Goal: Task Accomplishment & Management: Manage account settings

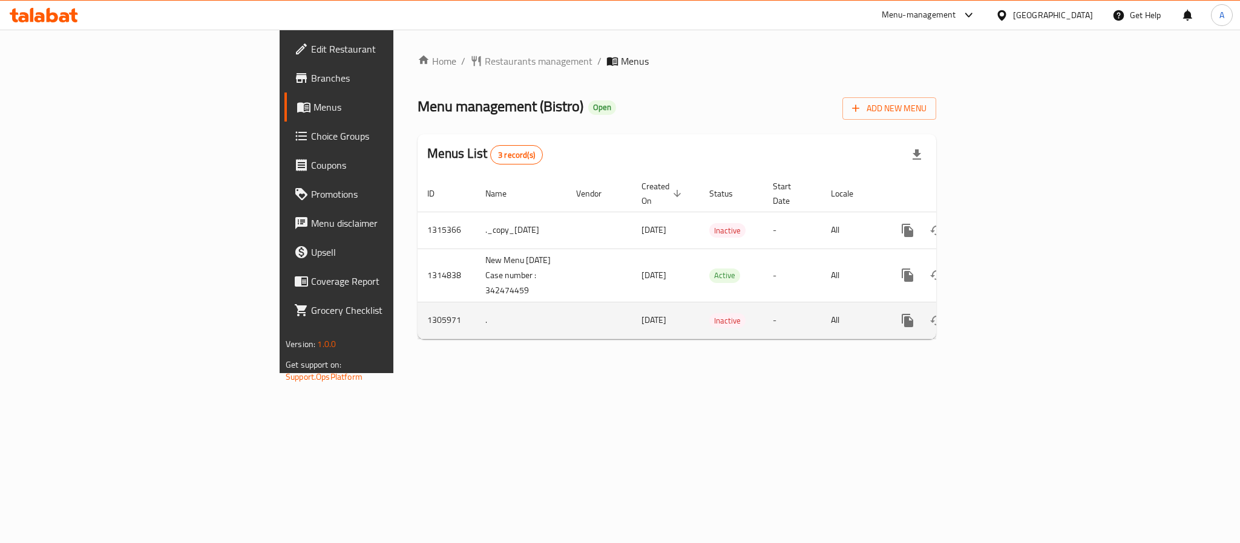
click at [632, 305] on td "[DATE]" at bounding box center [666, 320] width 68 height 37
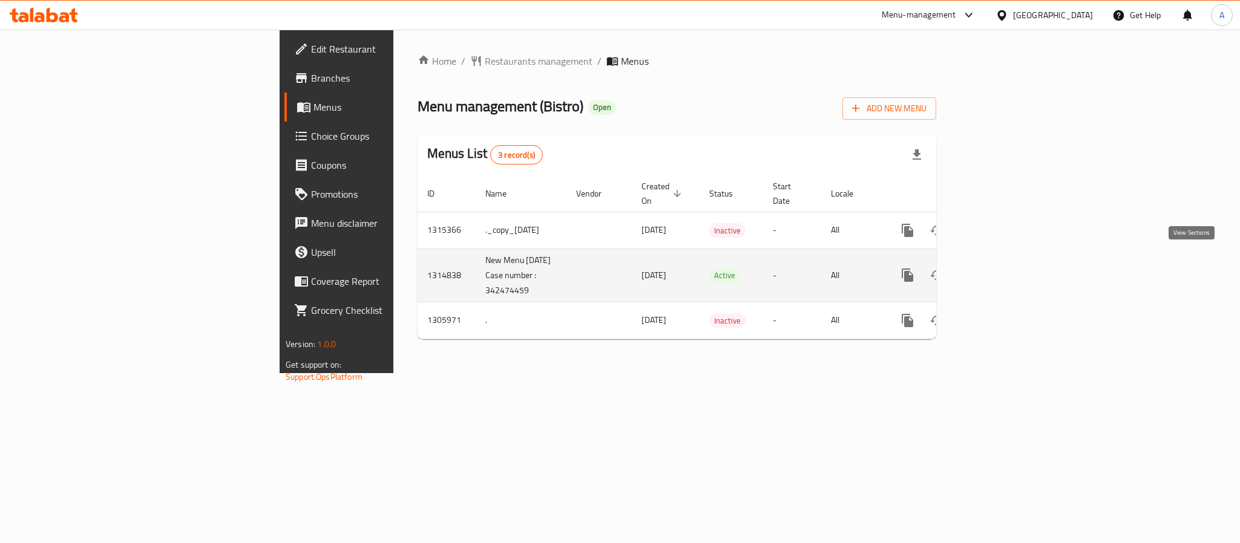
click at [1002, 268] on icon "enhanced table" at bounding box center [994, 275] width 15 height 15
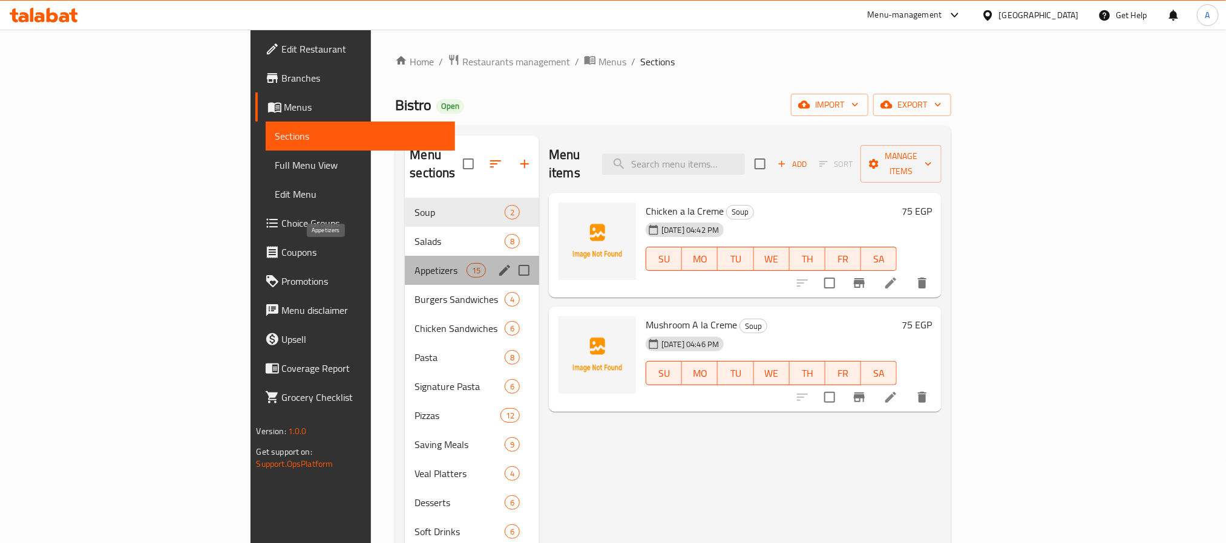
click at [414, 263] on span "Appetizers" at bounding box center [439, 270] width 51 height 15
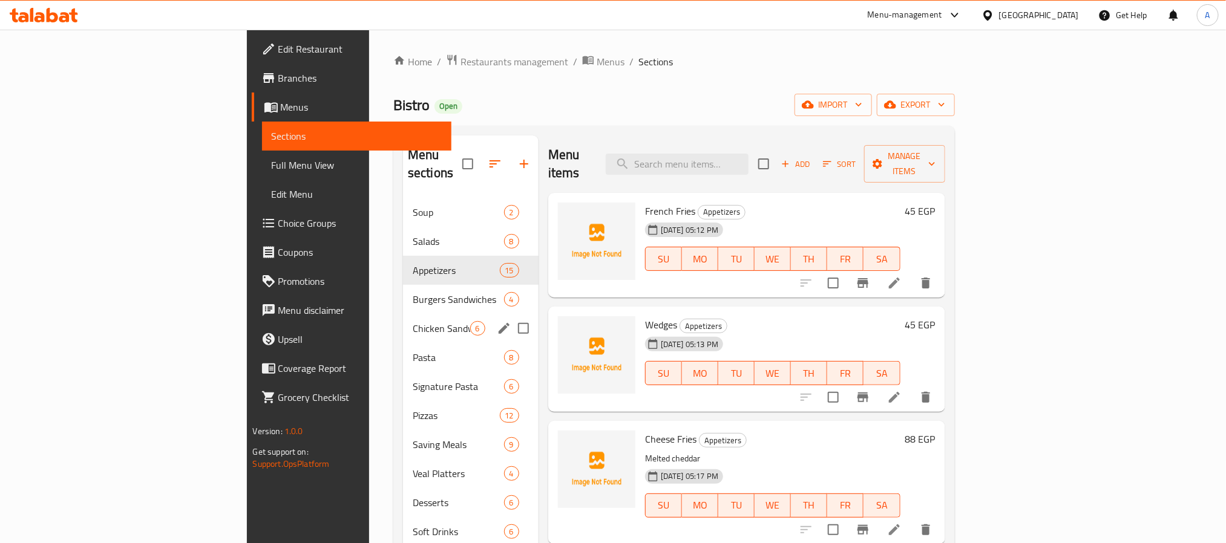
click at [403, 343] on div "Pasta 8" at bounding box center [471, 357] width 136 height 29
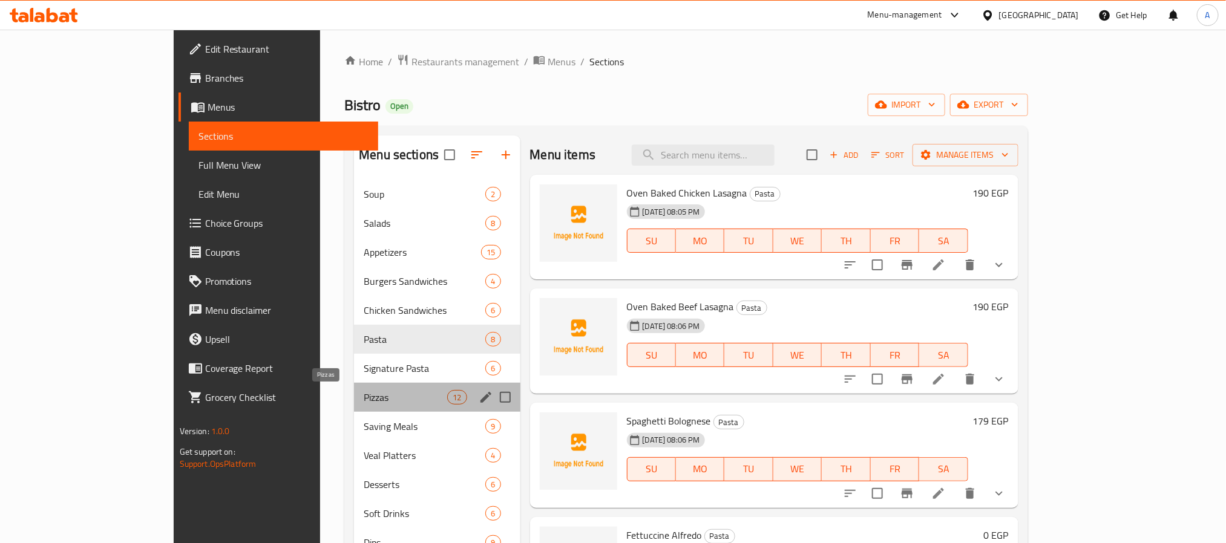
click at [364, 396] on span "Pizzas" at bounding box center [405, 397] width 83 height 15
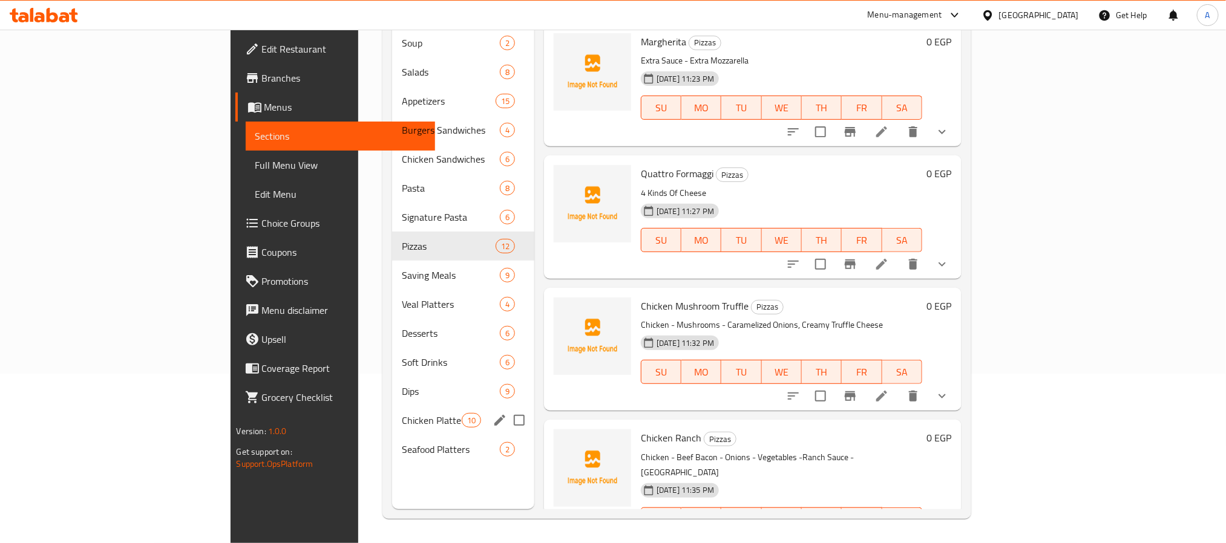
click at [392, 406] on div "Chicken Platters 10" at bounding box center [463, 420] width 142 height 29
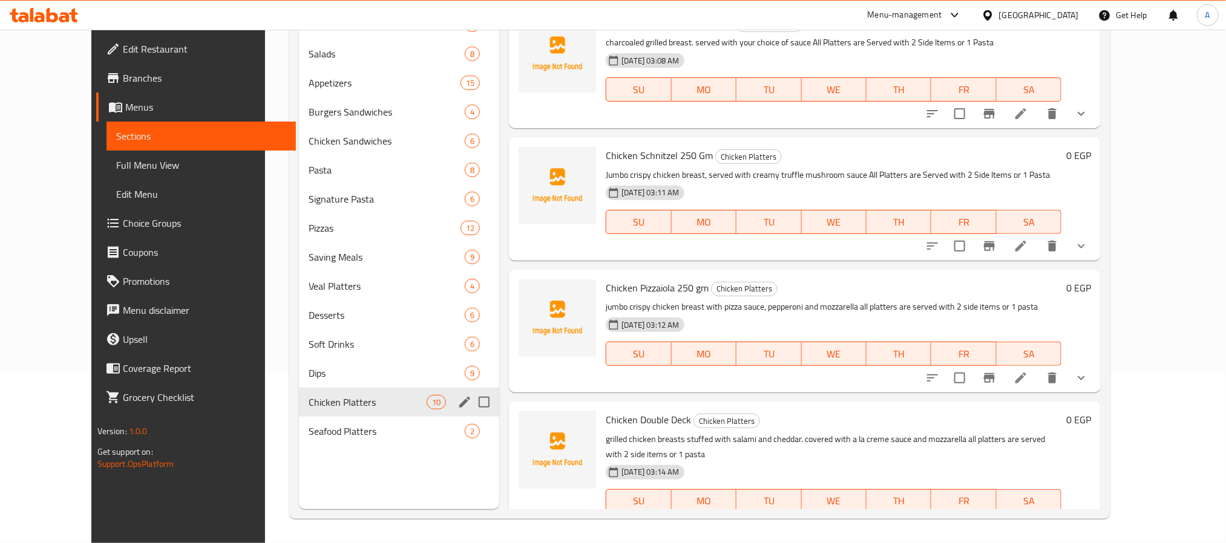
click at [299, 331] on div "Soft Drinks 6" at bounding box center [399, 344] width 200 height 29
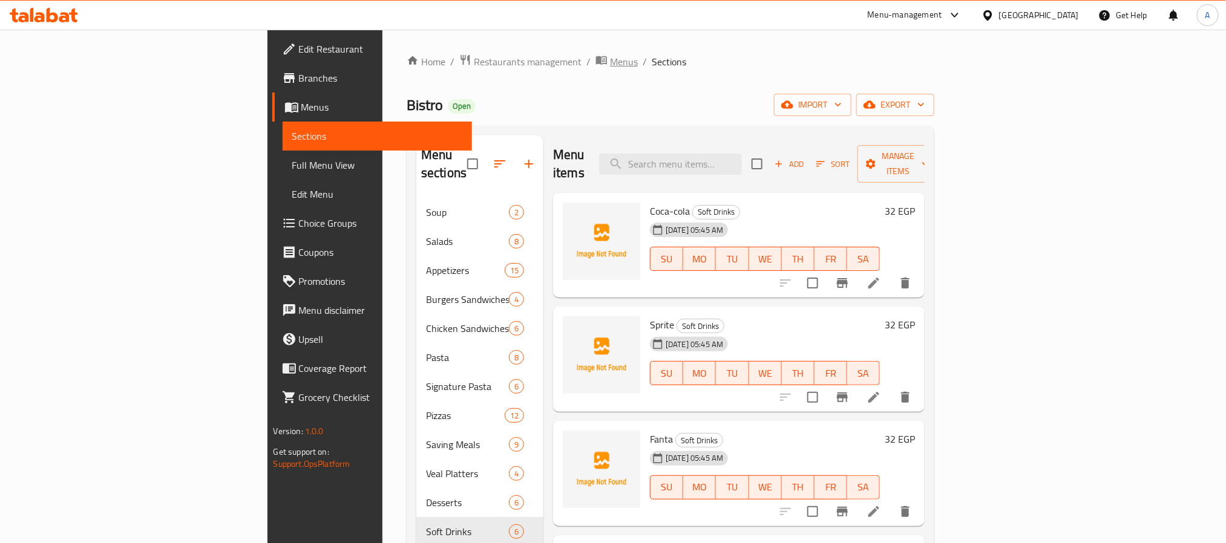
click at [610, 62] on span "Menus" at bounding box center [624, 61] width 28 height 15
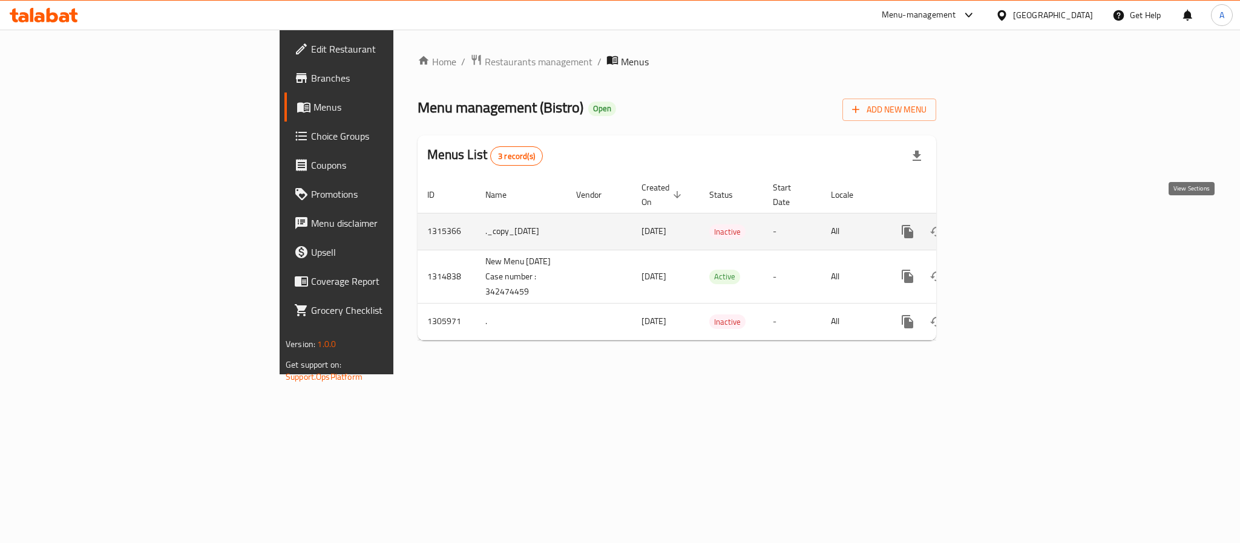
click at [1002, 224] on icon "enhanced table" at bounding box center [994, 231] width 15 height 15
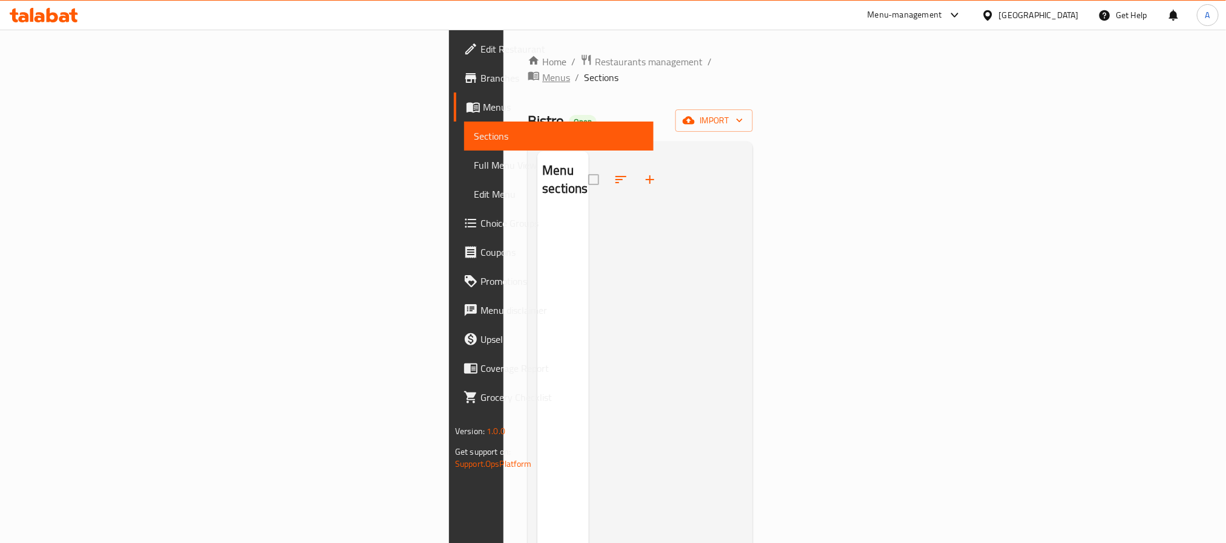
click at [542, 70] on span "Menus" at bounding box center [556, 77] width 28 height 15
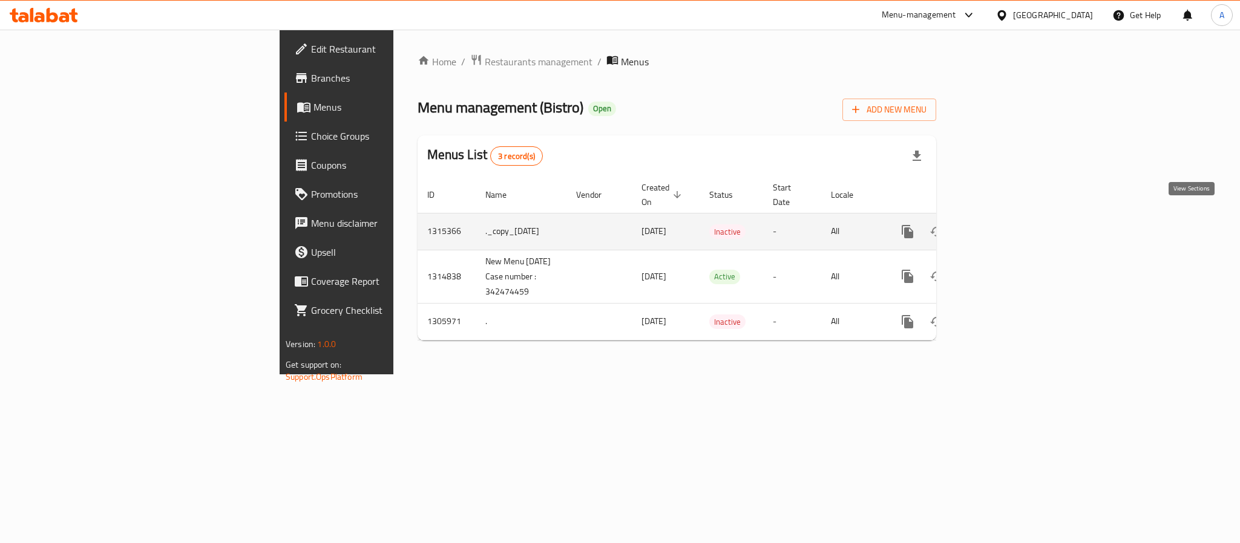
click at [1009, 221] on link "enhanced table" at bounding box center [994, 231] width 29 height 29
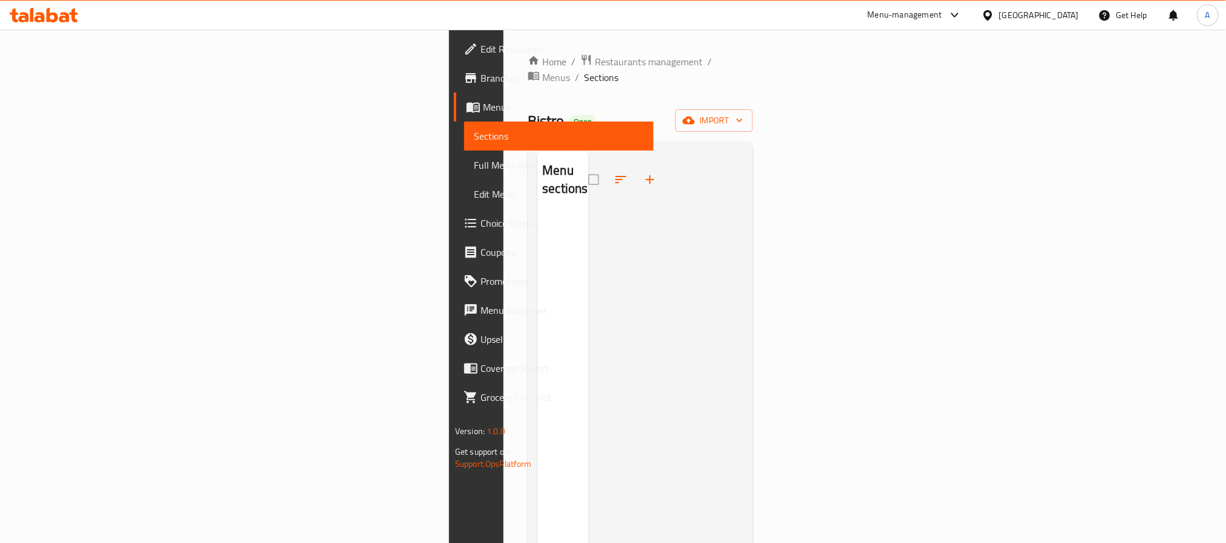
drag, startPoint x: 347, startPoint y: 185, endPoint x: 384, endPoint y: 206, distance: 41.7
click at [537, 234] on div "Menu sections" at bounding box center [562, 422] width 51 height 543
click at [542, 70] on span "Menus" at bounding box center [556, 77] width 28 height 15
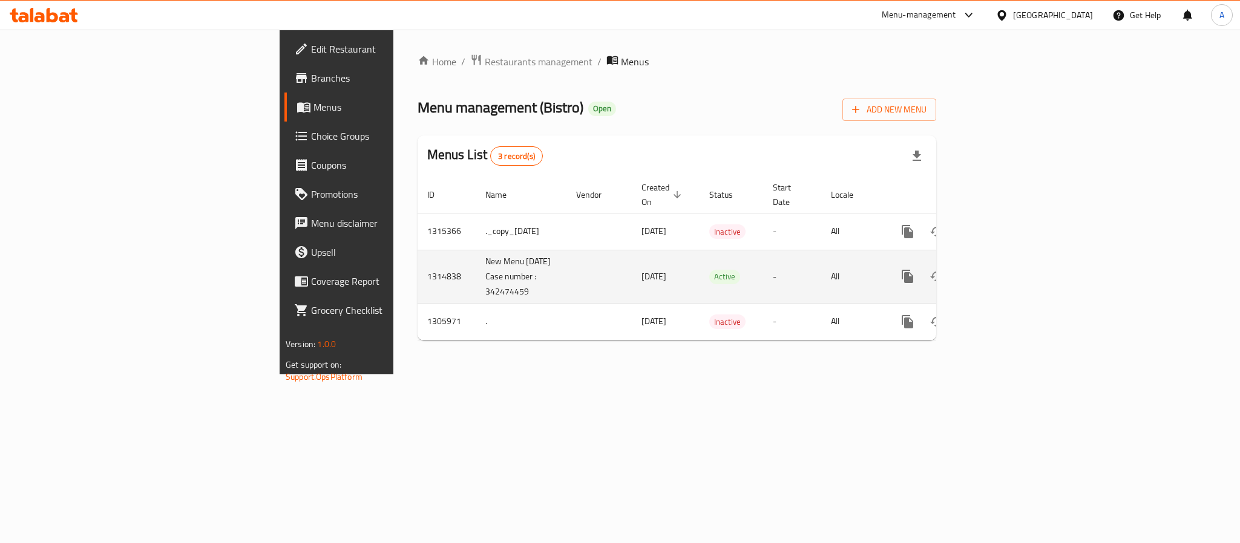
click at [1002, 269] on icon "enhanced table" at bounding box center [994, 276] width 15 height 15
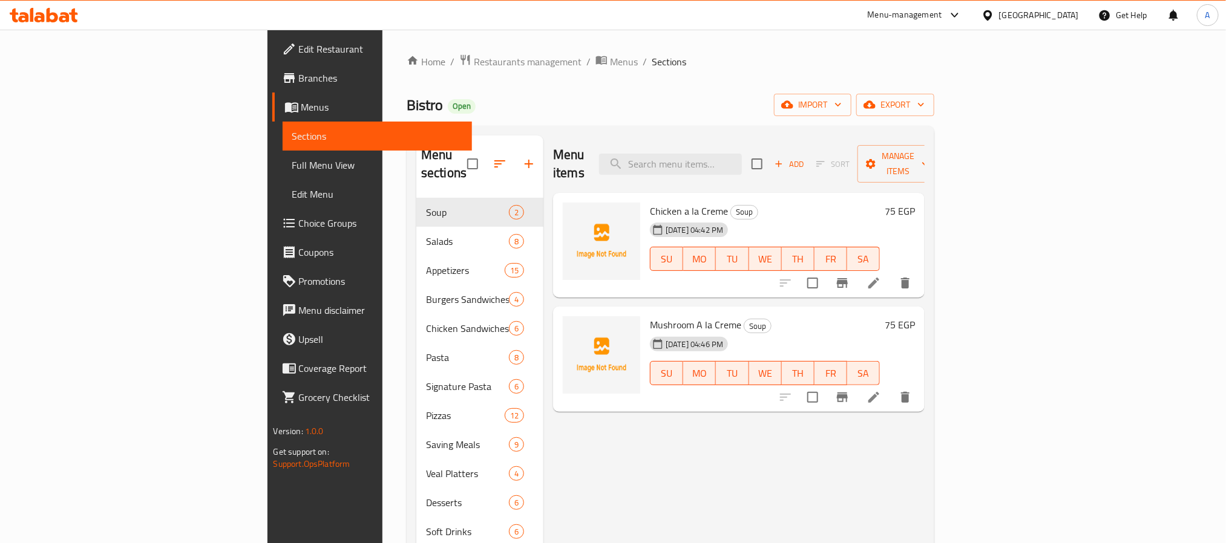
click at [598, 84] on div "Home / Restaurants management / Menus / Sections Bistro Open import export Menu…" at bounding box center [671, 371] width 528 height 635
click at [742, 154] on input "search" at bounding box center [670, 164] width 143 height 21
paste input "Tartine"
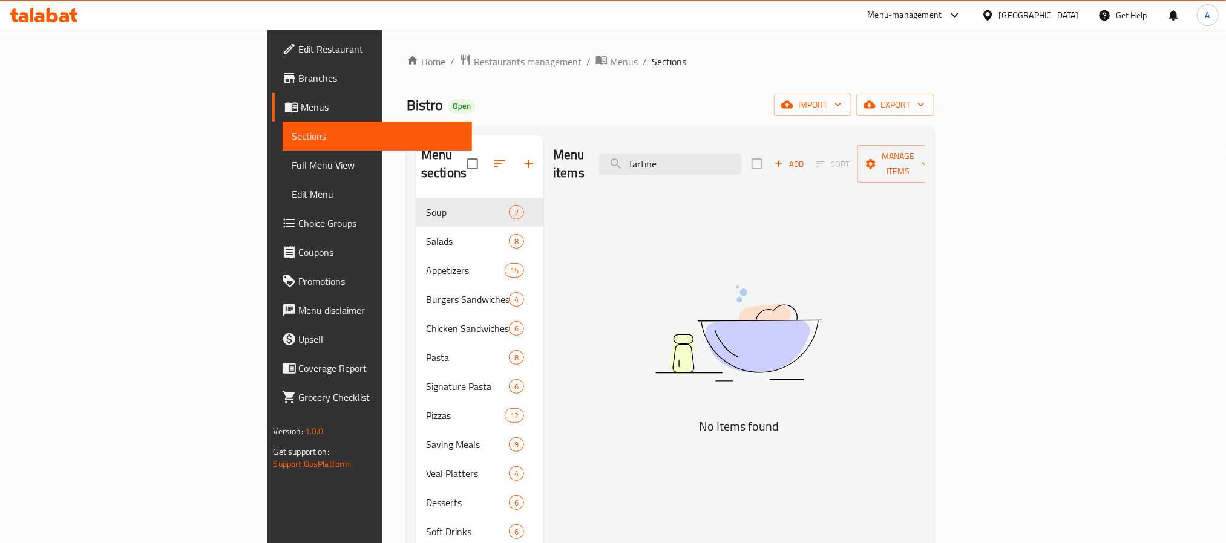
type input "Tartine"
click at [610, 60] on span "Menus" at bounding box center [624, 61] width 28 height 15
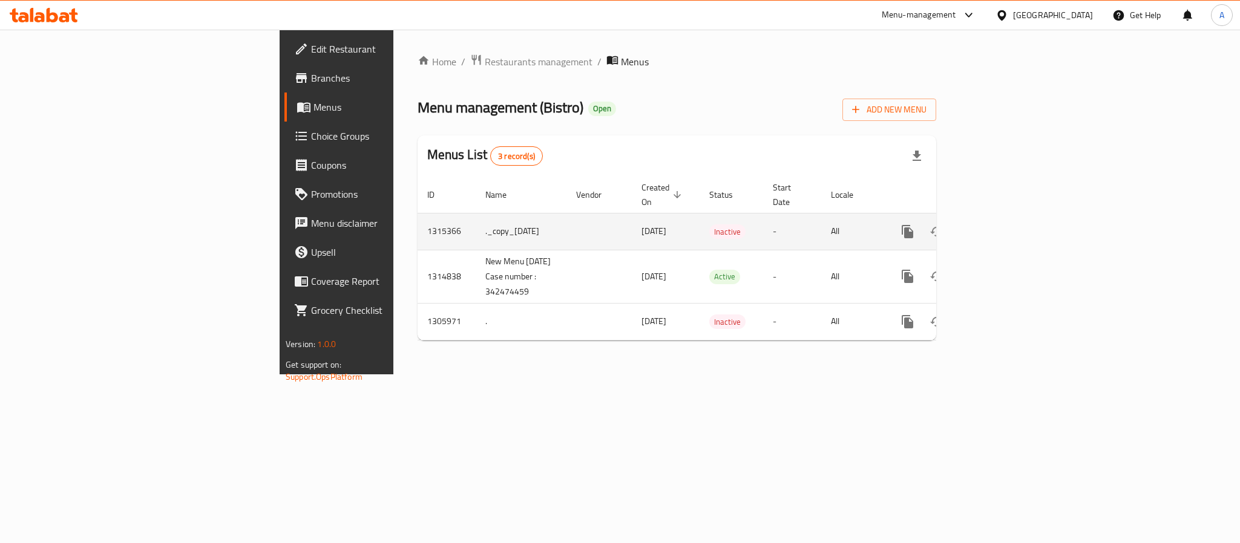
click at [1002, 224] on icon "enhanced table" at bounding box center [994, 231] width 15 height 15
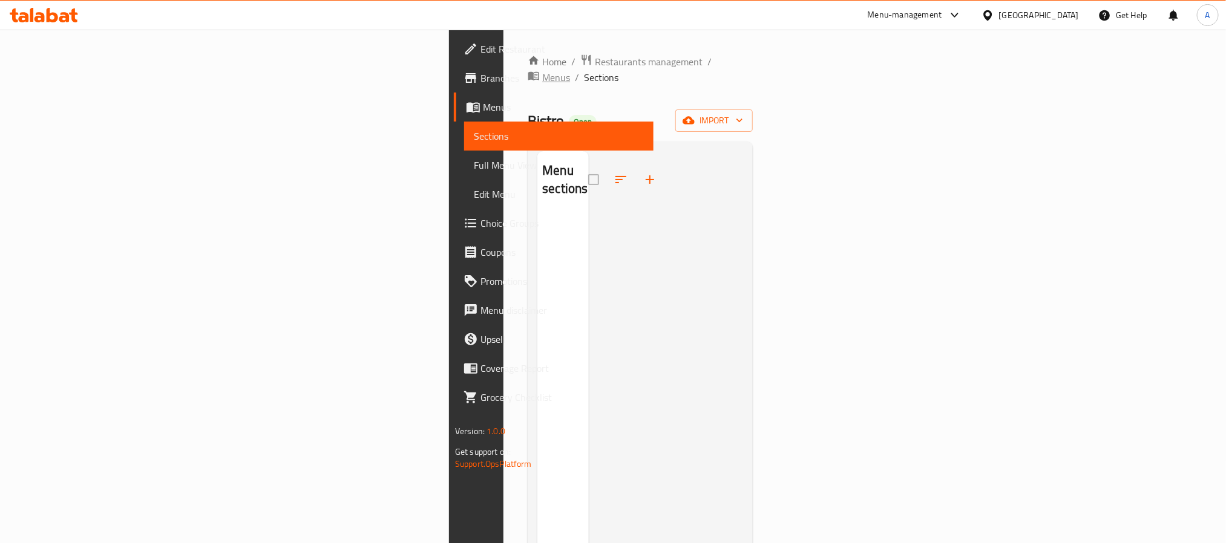
click at [542, 70] on span "Menus" at bounding box center [556, 77] width 28 height 15
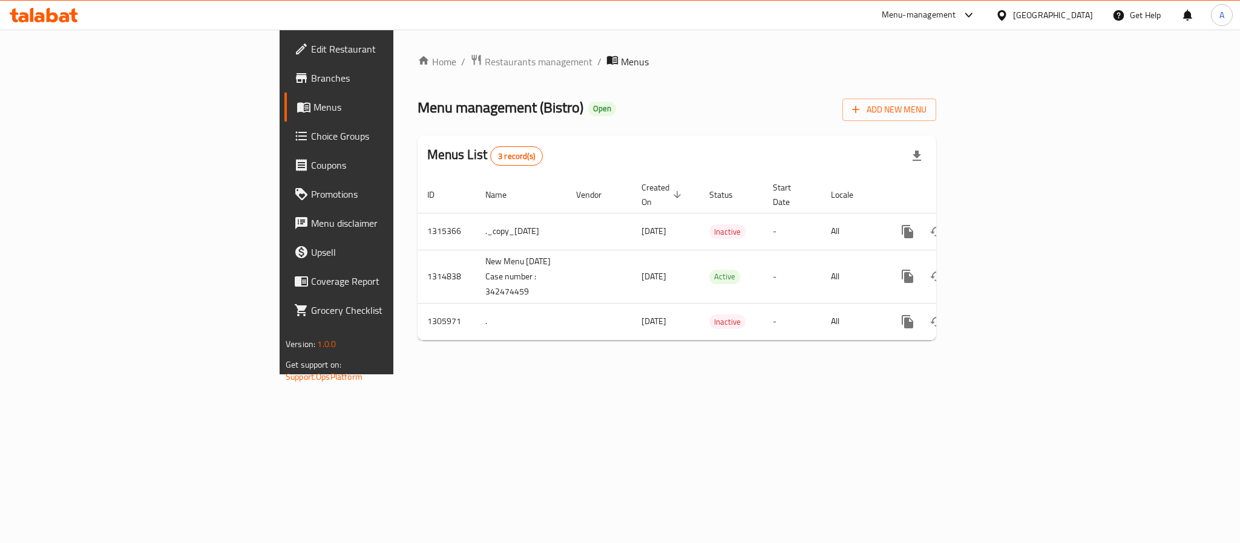
click at [566, 374] on div "Home / Restaurants management / Menus Menu management ( Bistro ) Open Add New M…" at bounding box center [676, 202] width 567 height 345
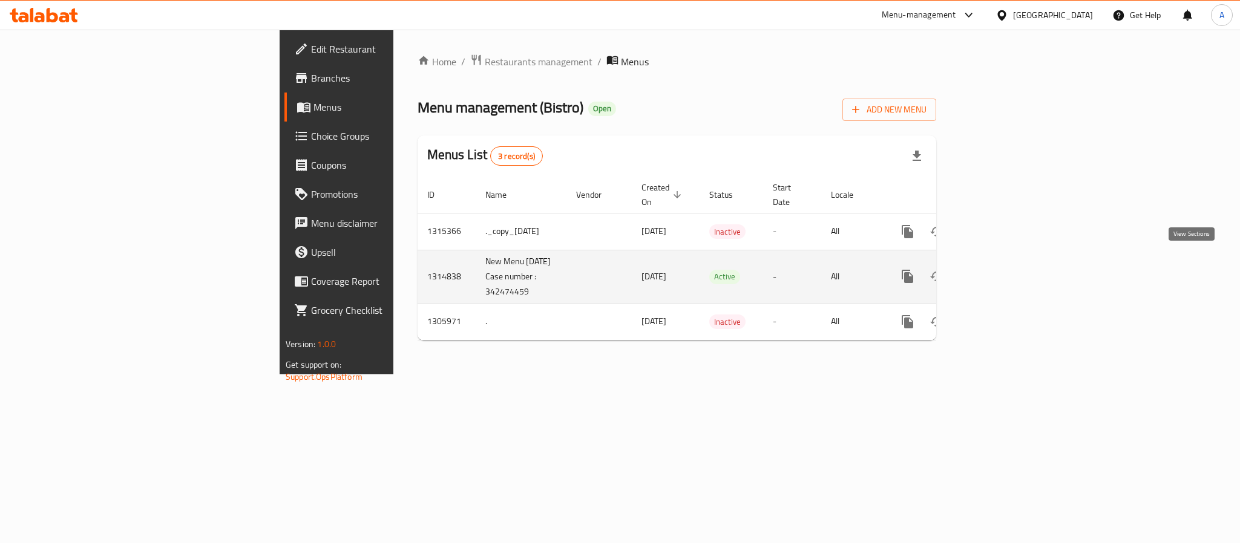
click at [1009, 265] on link "enhanced table" at bounding box center [994, 276] width 29 height 29
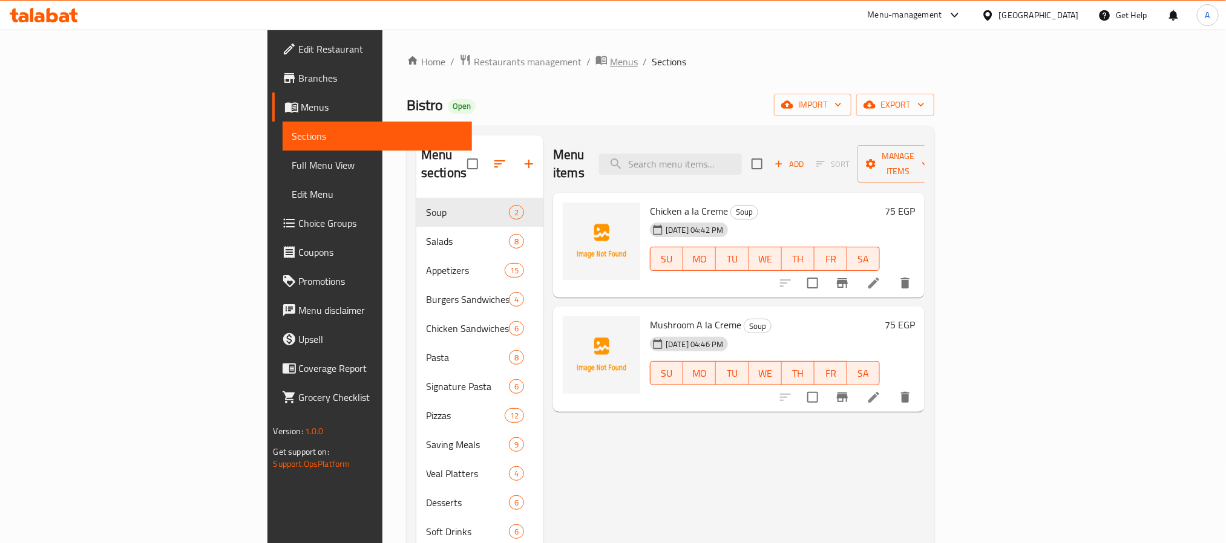
click at [610, 60] on span "Menus" at bounding box center [624, 61] width 28 height 15
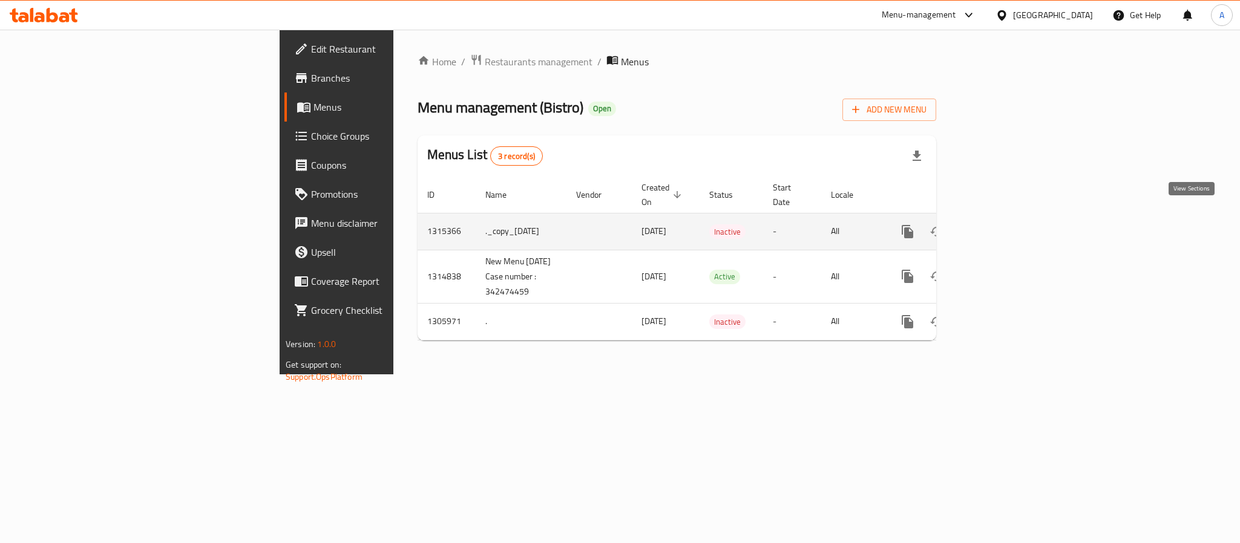
click at [1002, 224] on icon "enhanced table" at bounding box center [994, 231] width 15 height 15
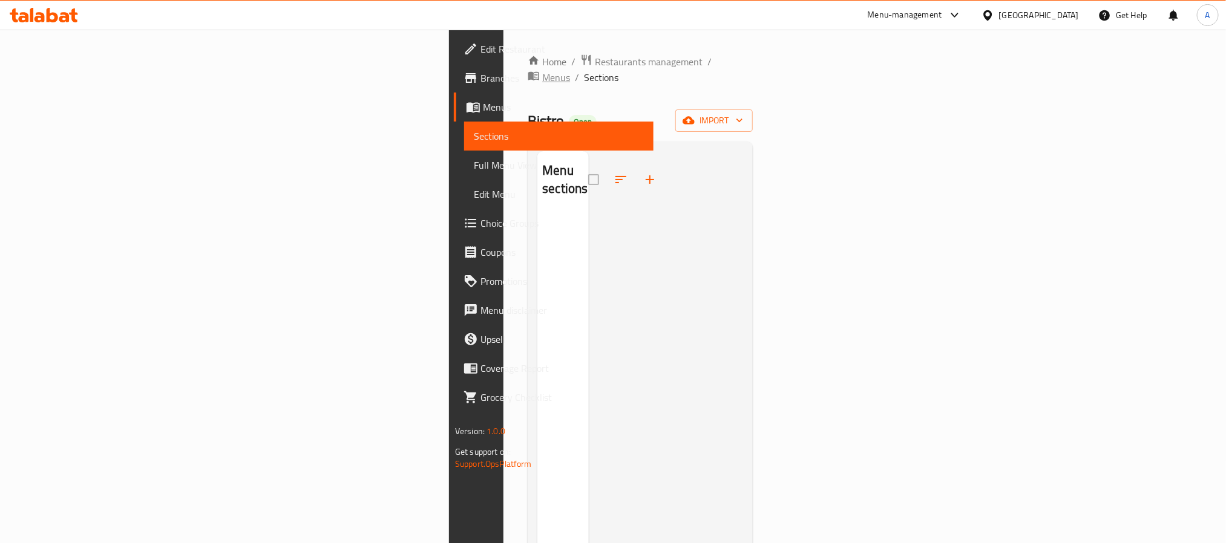
click at [542, 70] on span "Menus" at bounding box center [556, 77] width 28 height 15
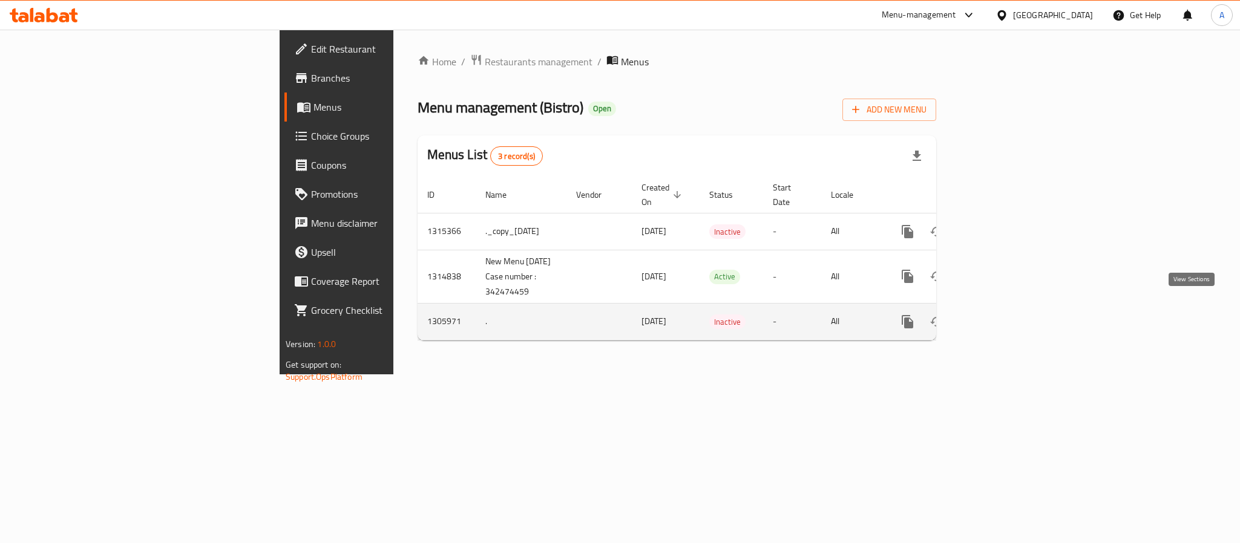
click at [1009, 307] on link "enhanced table" at bounding box center [994, 321] width 29 height 29
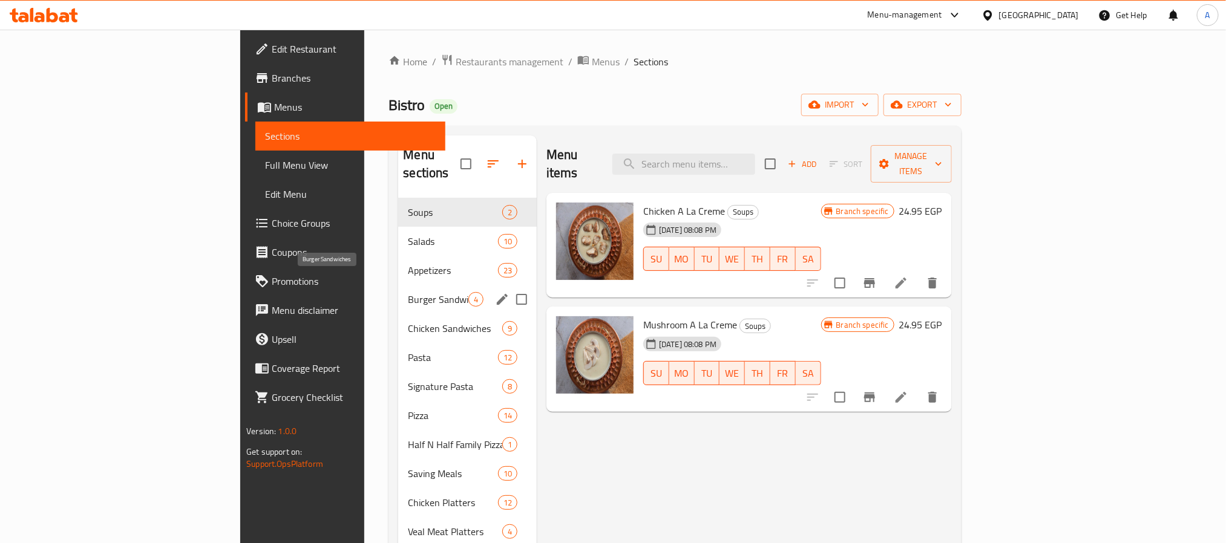
click at [398, 266] on div "Appetizers 23" at bounding box center [467, 270] width 139 height 29
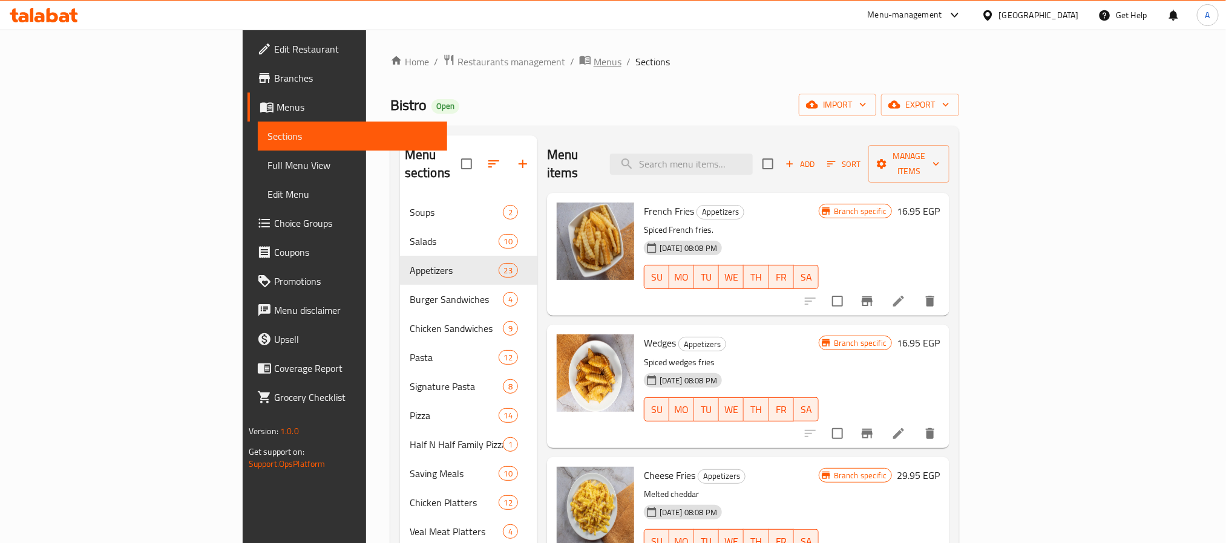
click at [593, 60] on span "Menus" at bounding box center [607, 61] width 28 height 15
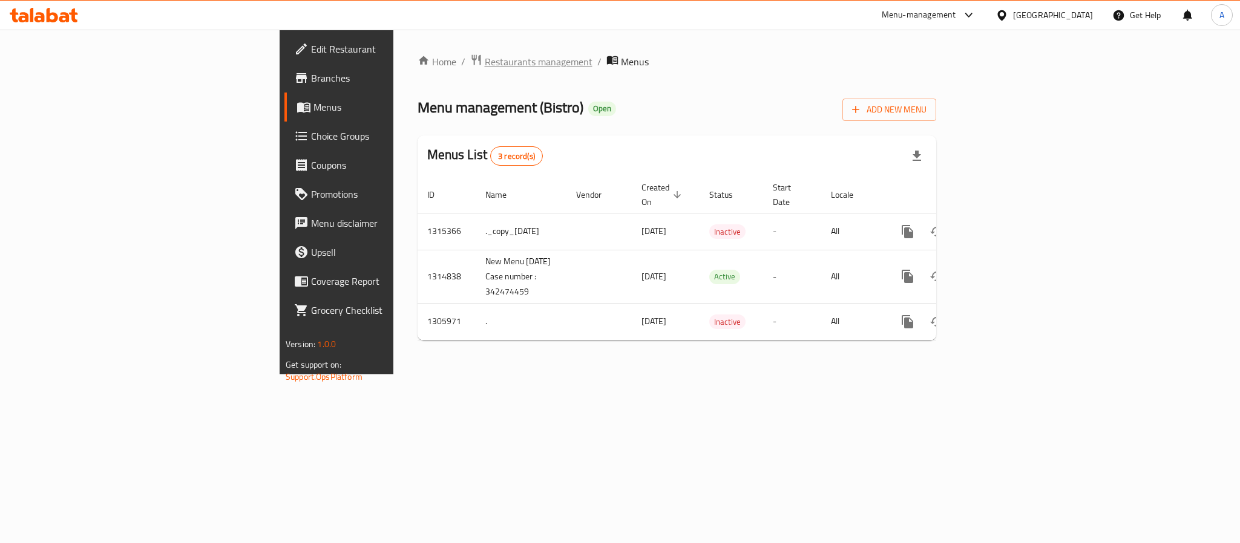
click at [485, 64] on span "Restaurants management" at bounding box center [539, 61] width 108 height 15
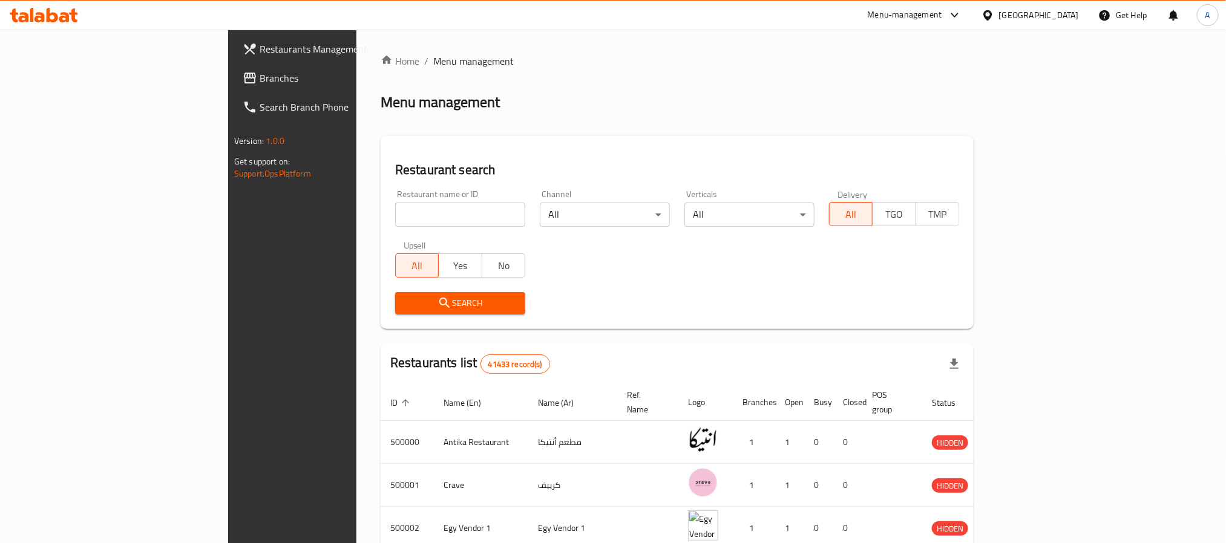
click at [381, 214] on div "Home / Menu management Menu management Restaurant search Restaurant name or ID …" at bounding box center [677, 453] width 593 height 799
click at [395, 214] on input "search" at bounding box center [460, 215] width 130 height 24
paste input "503536"
type input "503536"
click button "Search" at bounding box center [460, 303] width 130 height 22
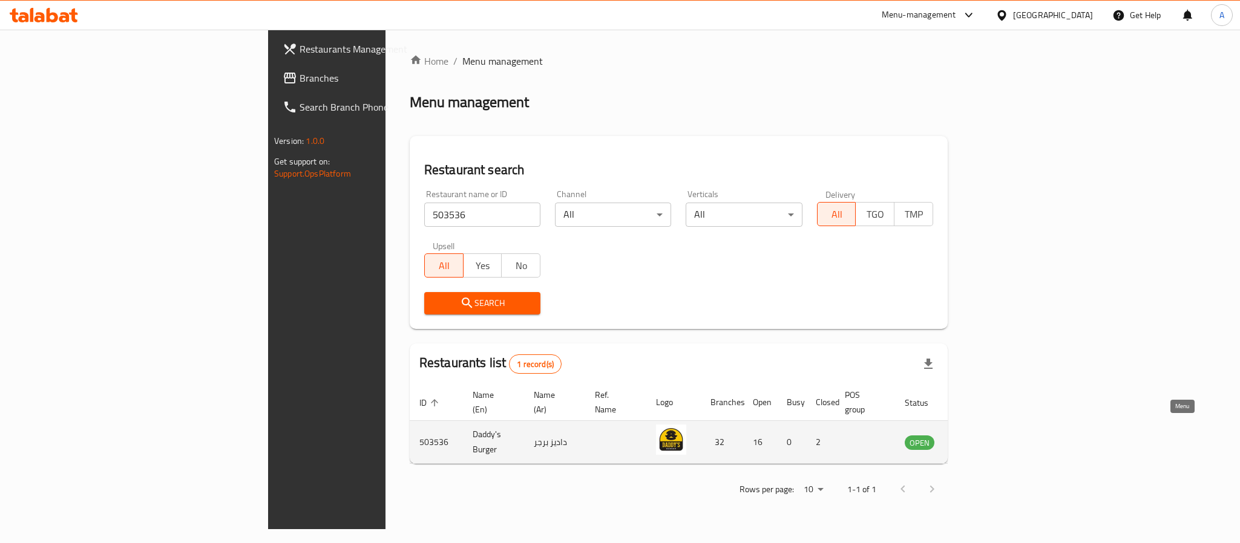
click at [982, 435] on icon "enhanced table" at bounding box center [975, 442] width 15 height 15
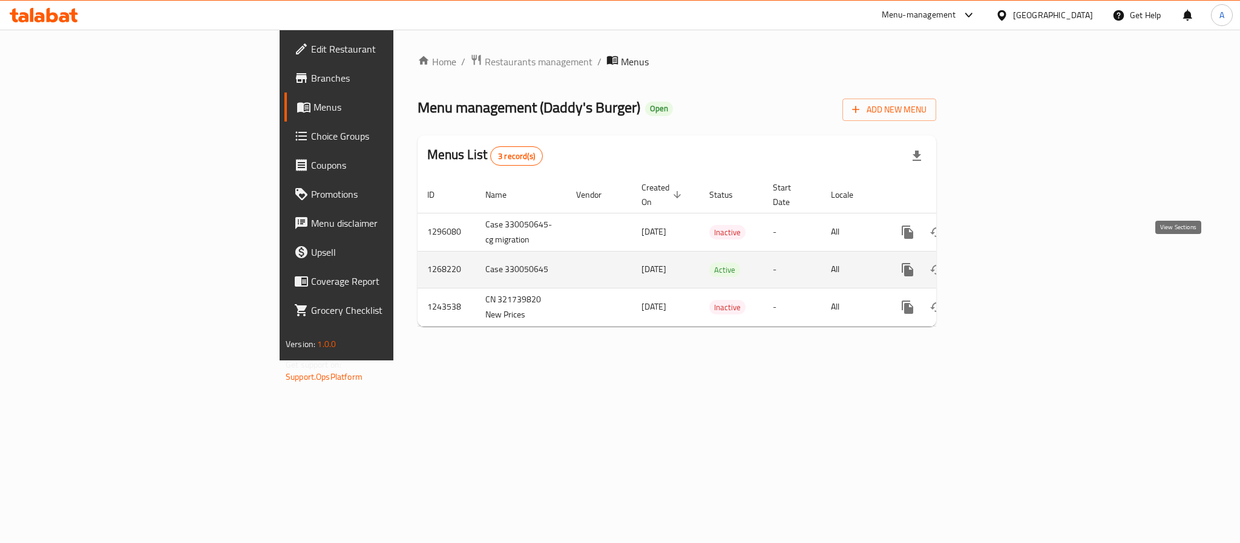
click at [1002, 263] on icon "enhanced table" at bounding box center [994, 270] width 15 height 15
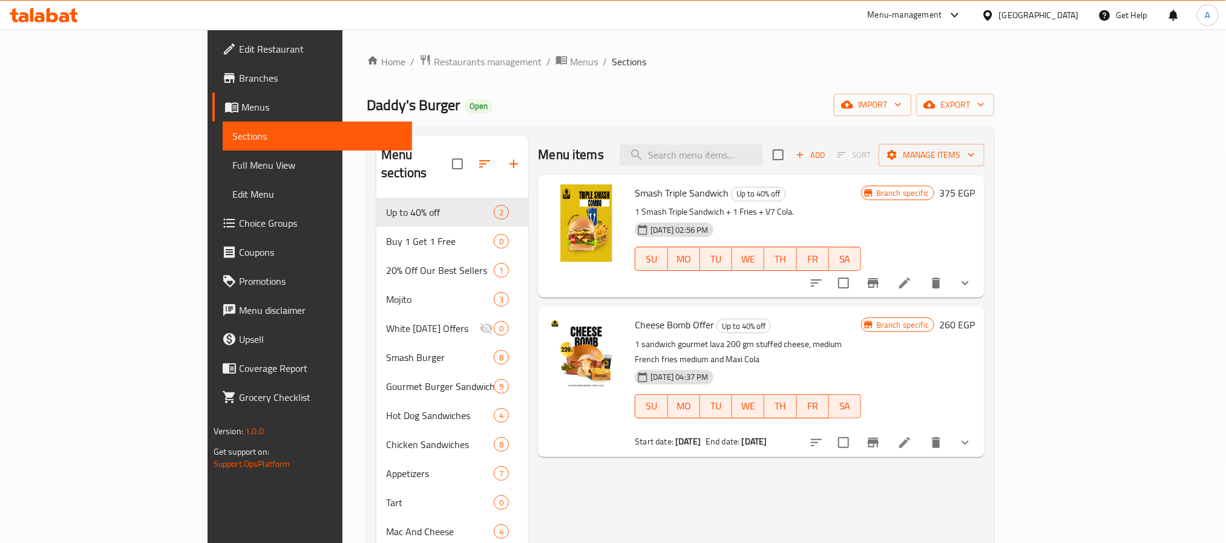
click at [809, 176] on div "Smash Triple Sandwich Up to 40% off 1 Smash Triple Sandwich + 1 Fries + V7 Cola…" at bounding box center [761, 236] width 446 height 123
click at [762, 162] on input "search" at bounding box center [690, 155] width 143 height 21
paste input "Cheese Bomb Offer"
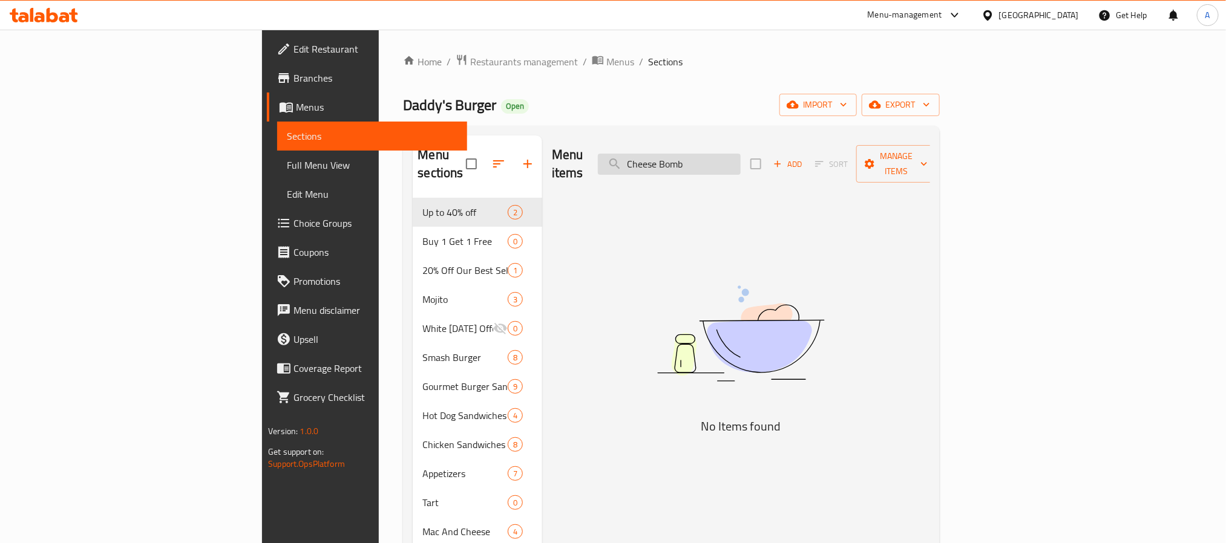
click at [740, 154] on input "Cheese Bomb" at bounding box center [669, 164] width 143 height 21
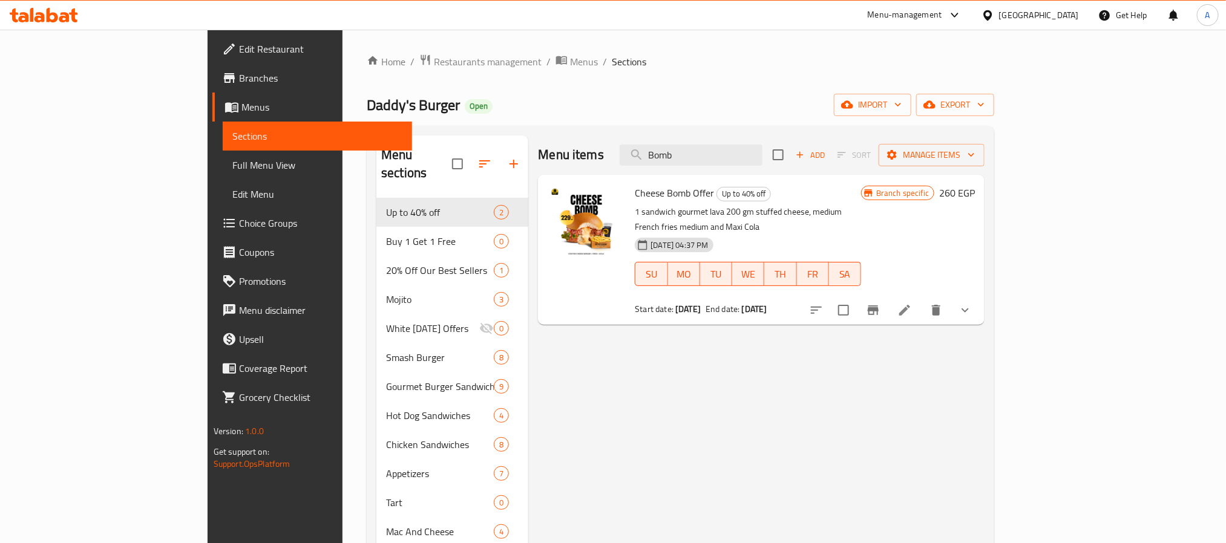
type input "Bomb"
click at [635, 196] on span "Cheese Bomb Offer" at bounding box center [674, 193] width 79 height 18
copy h6 "Cheese Bomb Offer"
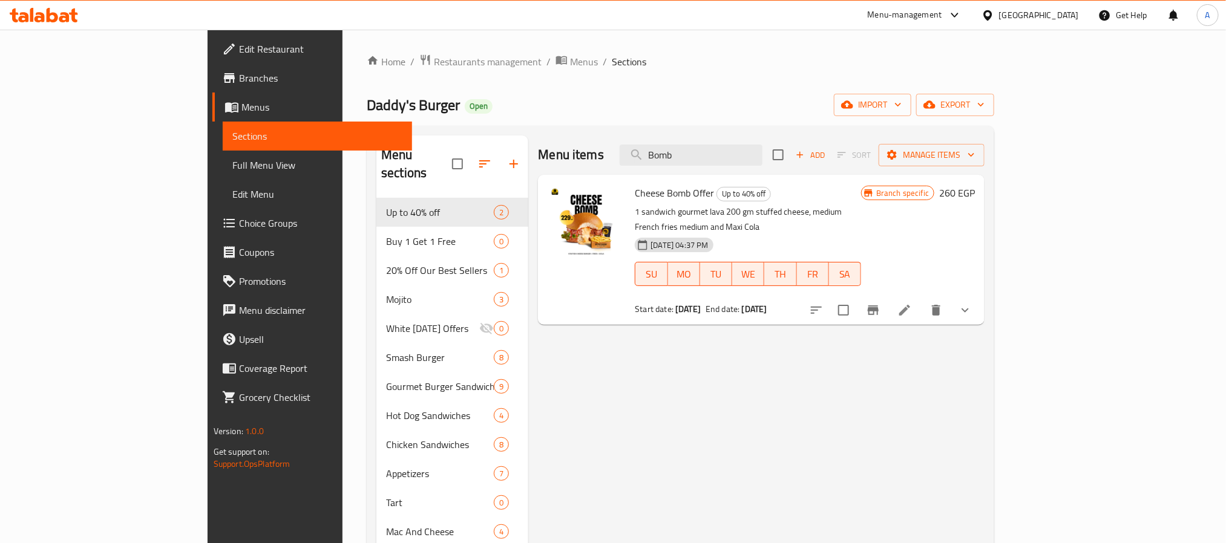
drag, startPoint x: 1065, startPoint y: 289, endPoint x: 1073, endPoint y: 293, distance: 8.1
click at [979, 296] on div at bounding box center [891, 310] width 178 height 29
click at [887, 296] on button "Branch-specific-item" at bounding box center [872, 310] width 29 height 29
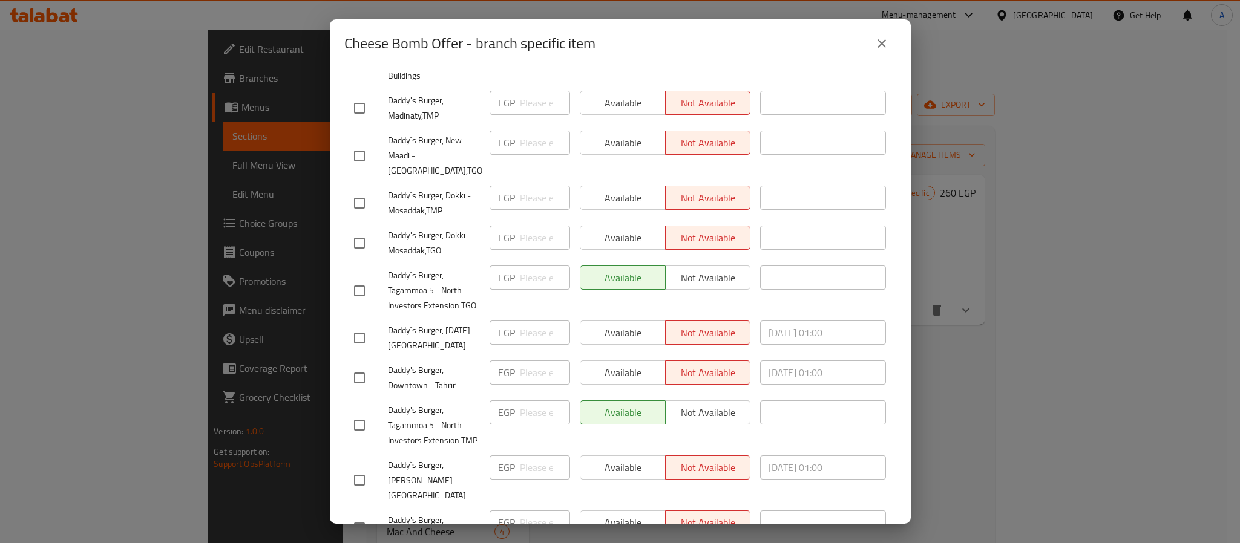
scroll to position [1175, 0]
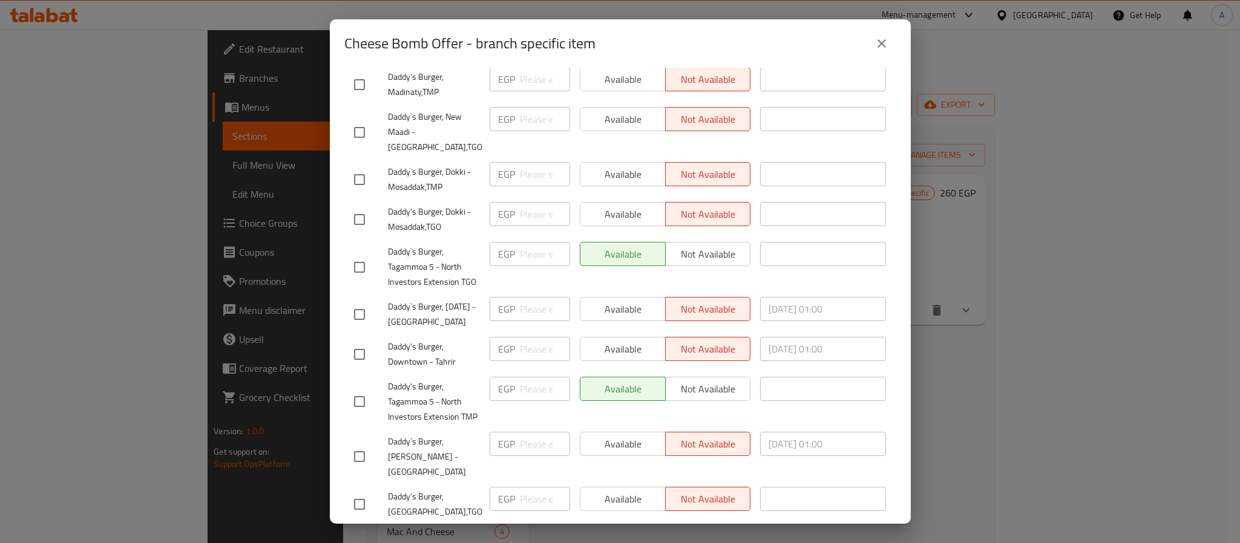
click at [431, 379] on span "Daddy's Burger, Tagammoa 5 - North Investors Extension TMP" at bounding box center [434, 401] width 92 height 45
copy span "Daddy's Burger, Tagammoa 5 - North Investors Extension TMP"
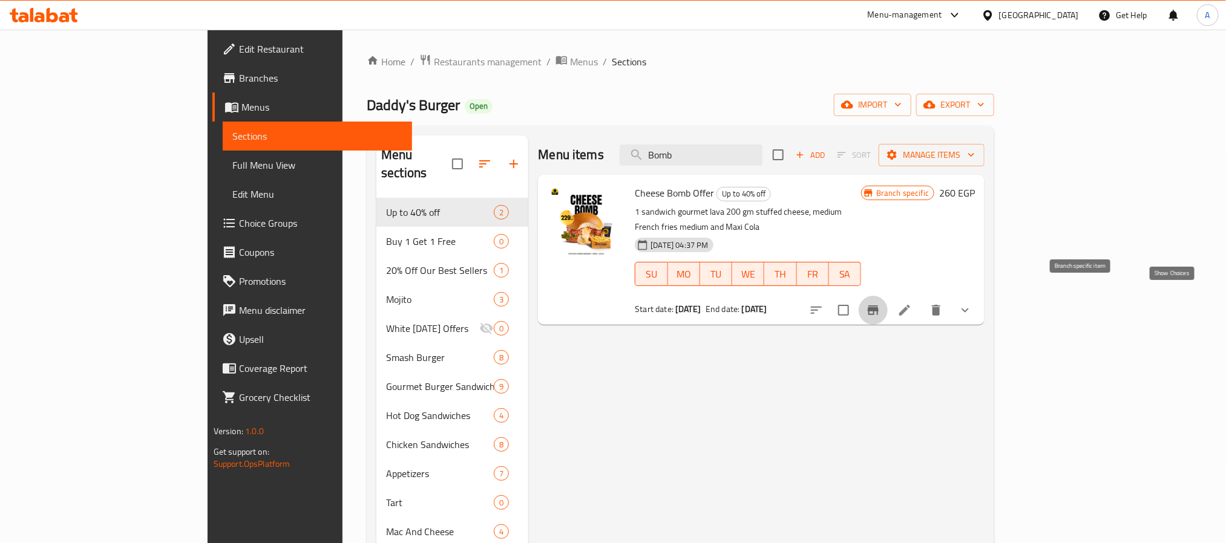
click at [969, 309] on icon "show more" at bounding box center [964, 311] width 7 height 4
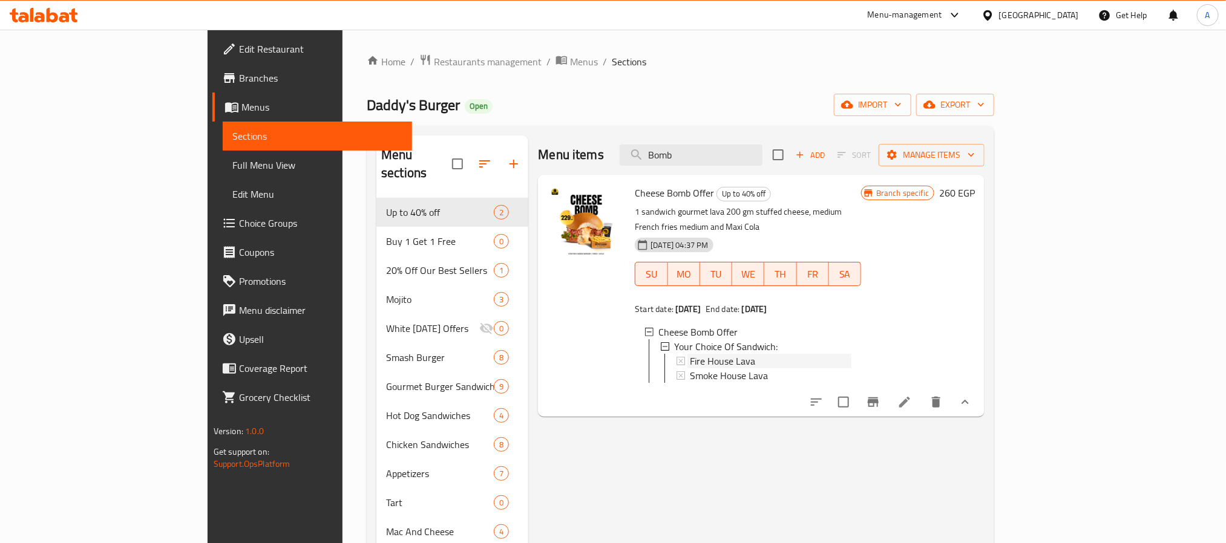
click at [712, 354] on div "Fire House Lava" at bounding box center [771, 361] width 162 height 15
click at [880, 403] on icon "Branch-specific-item" at bounding box center [873, 402] width 15 height 15
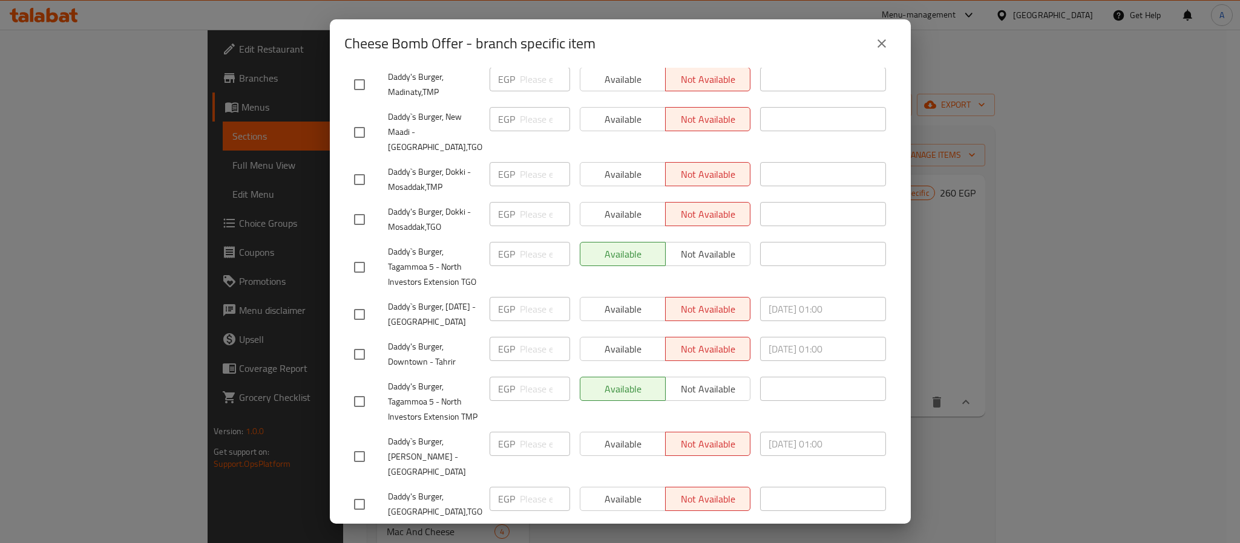
click at [438, 379] on span "Daddy's Burger, Tagammoa 5 - North Investors Extension TMP" at bounding box center [434, 401] width 92 height 45
copy span "Daddy's Burger, Tagammoa 5 - North Investors Extension TMP"
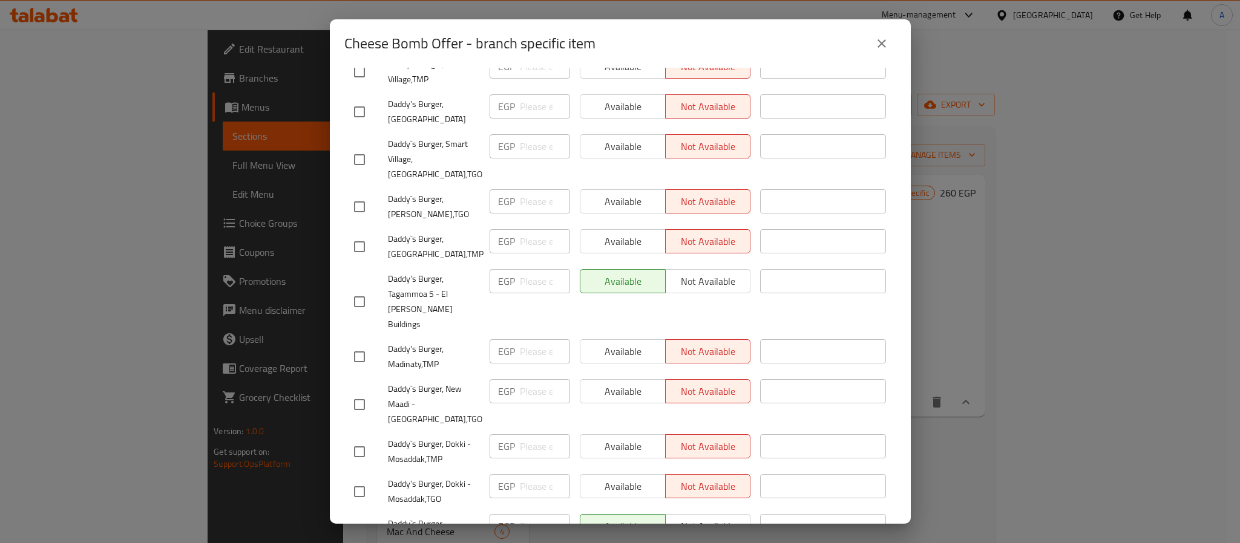
click at [352, 44] on h2 "Cheese Bomb Offer - branch specific item" at bounding box center [469, 43] width 251 height 19
drag, startPoint x: 367, startPoint y: 42, endPoint x: 443, endPoint y: 45, distance: 76.3
click at [443, 45] on h2 "Cheese Bomb Offer - branch specific item" at bounding box center [469, 43] width 251 height 19
copy h2 "Cheese Bomb Offer"
click at [416, 272] on span "Daddy's Burger, Tagammoa 5 - El [PERSON_NAME] Buildings" at bounding box center [434, 302] width 92 height 60
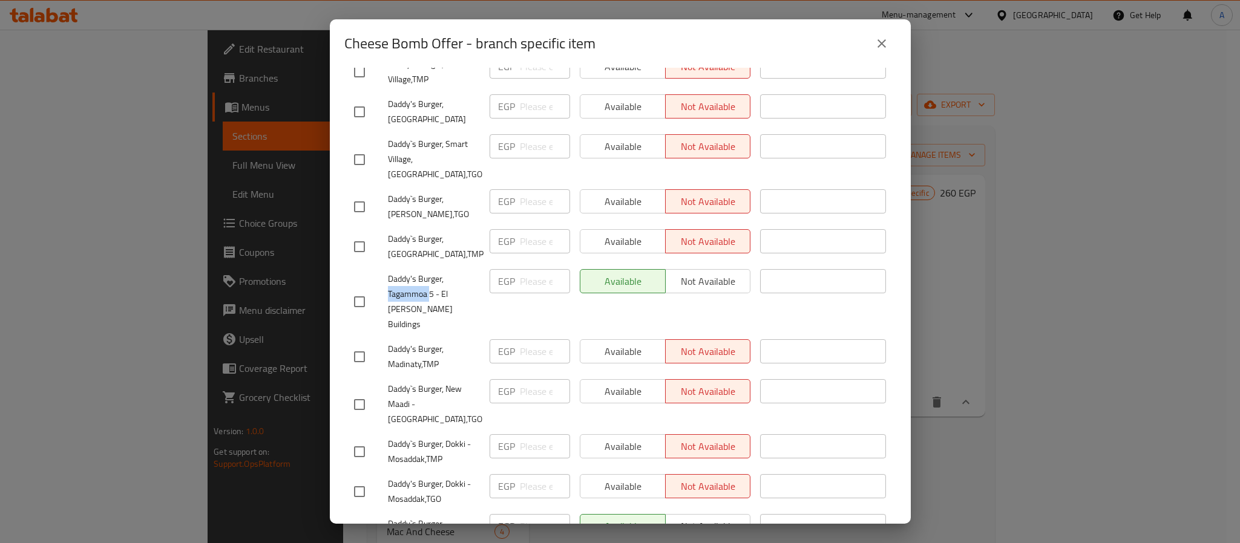
click at [416, 272] on span "Daddy's Burger, Tagammoa 5 - El [PERSON_NAME] Buildings" at bounding box center [434, 302] width 92 height 60
copy span "Daddy's Burger, Tagammoa 5 - El [PERSON_NAME] Buildings"
click at [884, 29] on div "Cheese Bomb Offer - branch specific item" at bounding box center [620, 43] width 552 height 29
click at [868, 42] on button "close" at bounding box center [881, 43] width 29 height 29
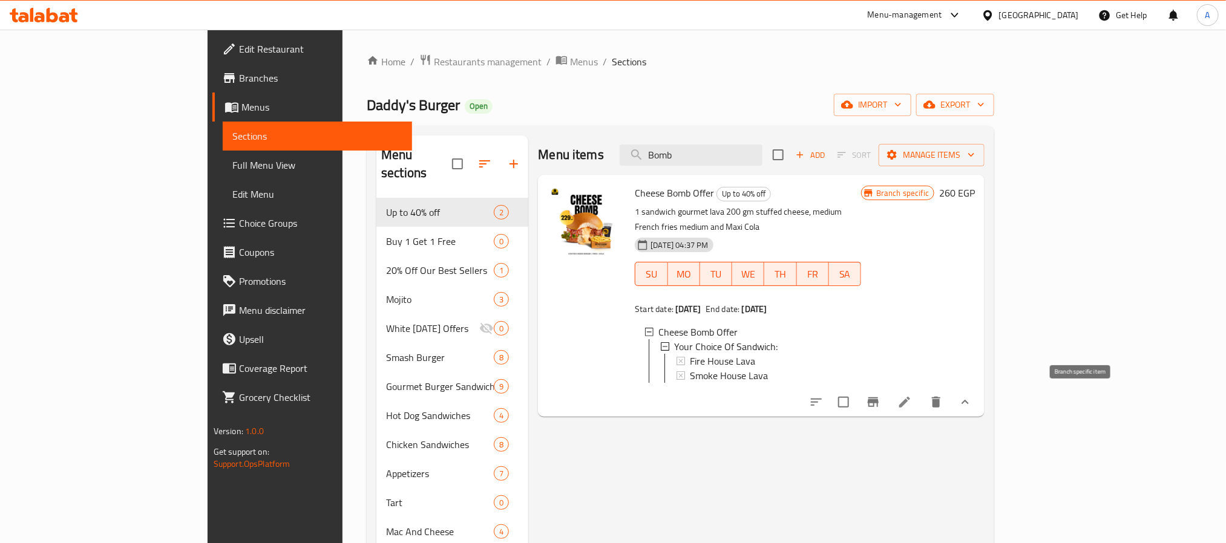
click at [887, 402] on button "Branch-specific-item" at bounding box center [872, 402] width 29 height 29
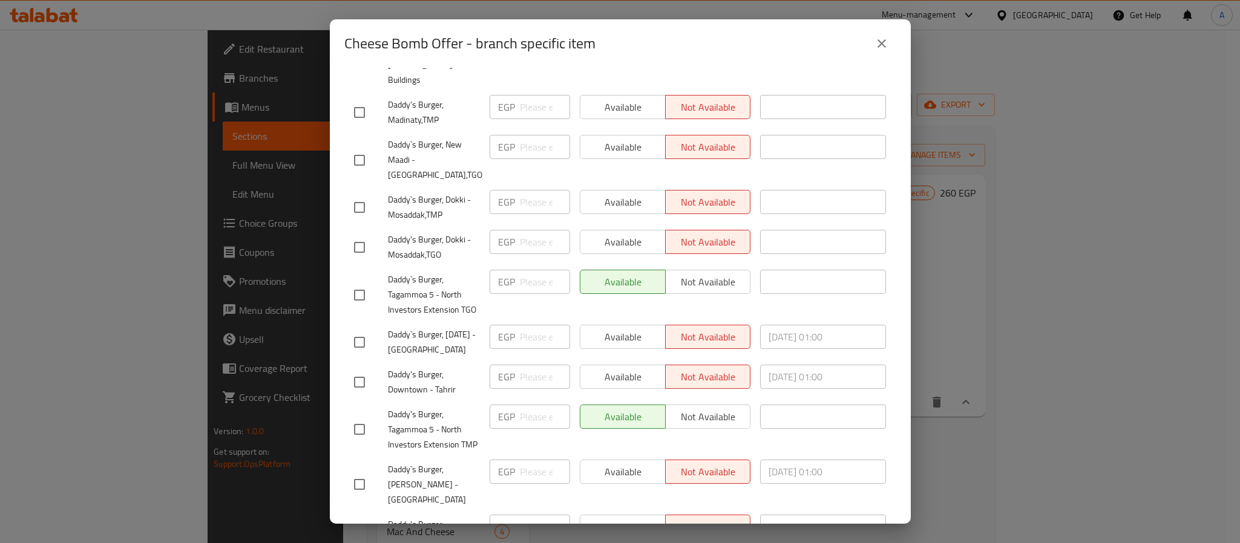
scroll to position [1175, 0]
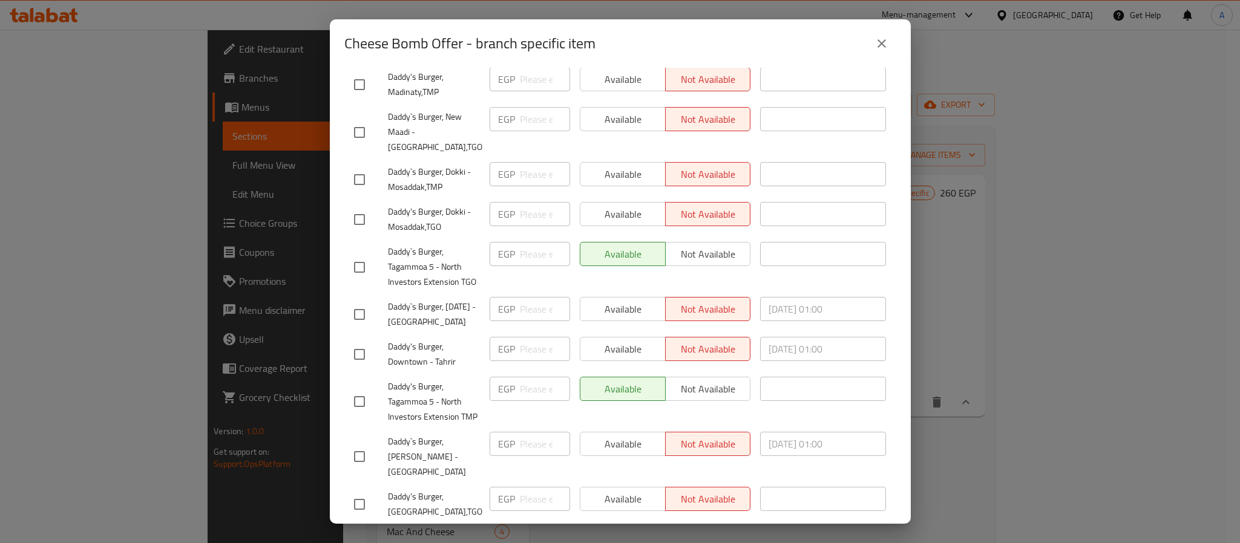
click at [877, 36] on icon "close" at bounding box center [881, 43] width 15 height 15
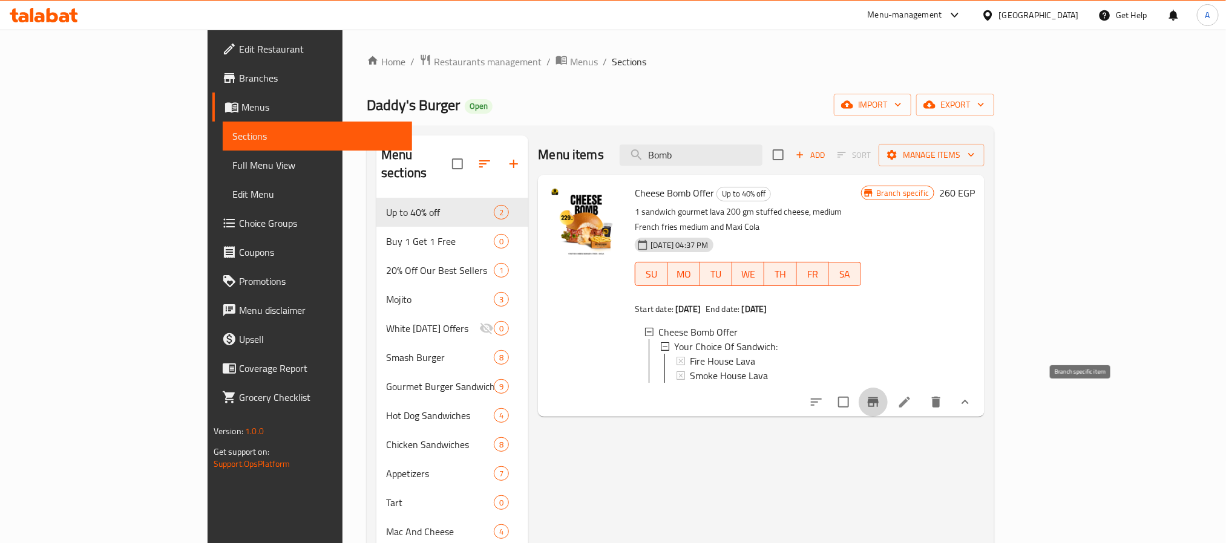
click at [878, 405] on icon "Branch-specific-item" at bounding box center [872, 402] width 11 height 10
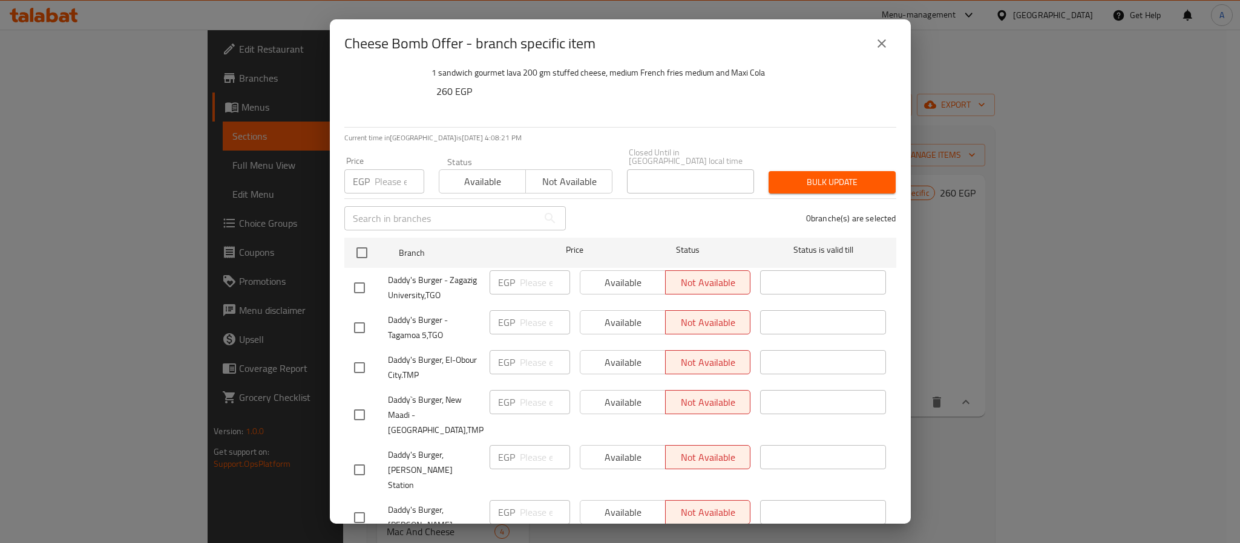
scroll to position [0, 0]
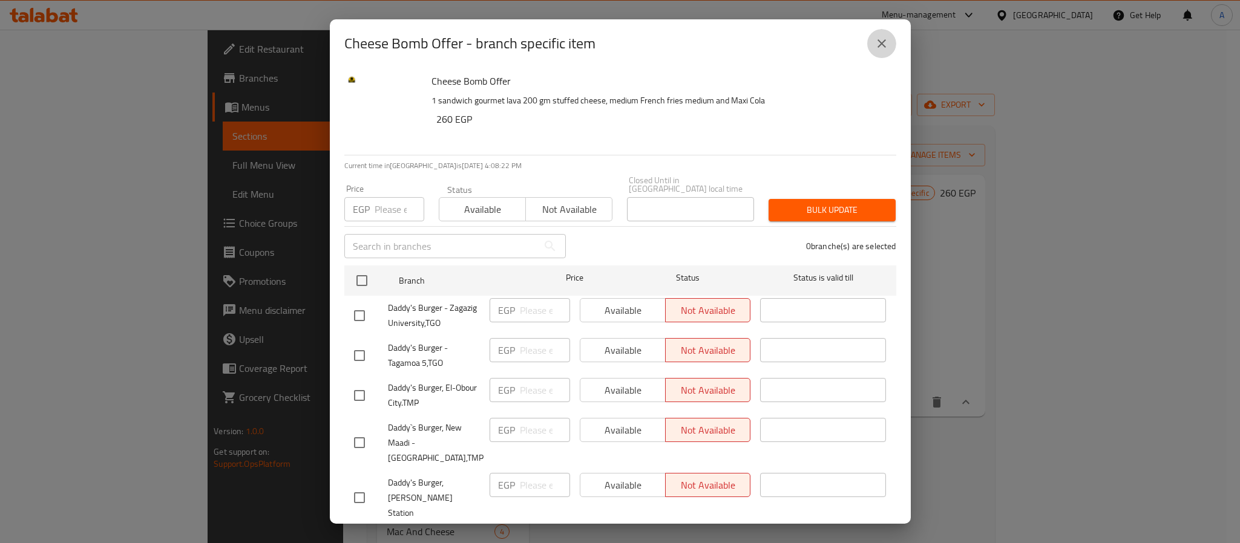
click at [868, 44] on button "close" at bounding box center [881, 43] width 29 height 29
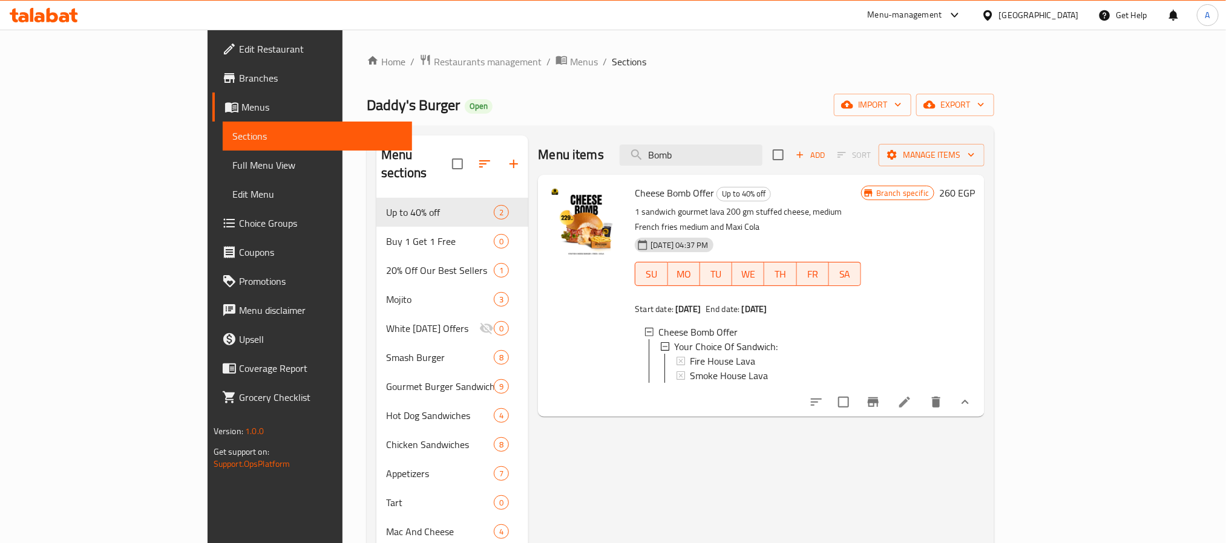
click at [975, 191] on h6 "260 EGP" at bounding box center [957, 193] width 36 height 17
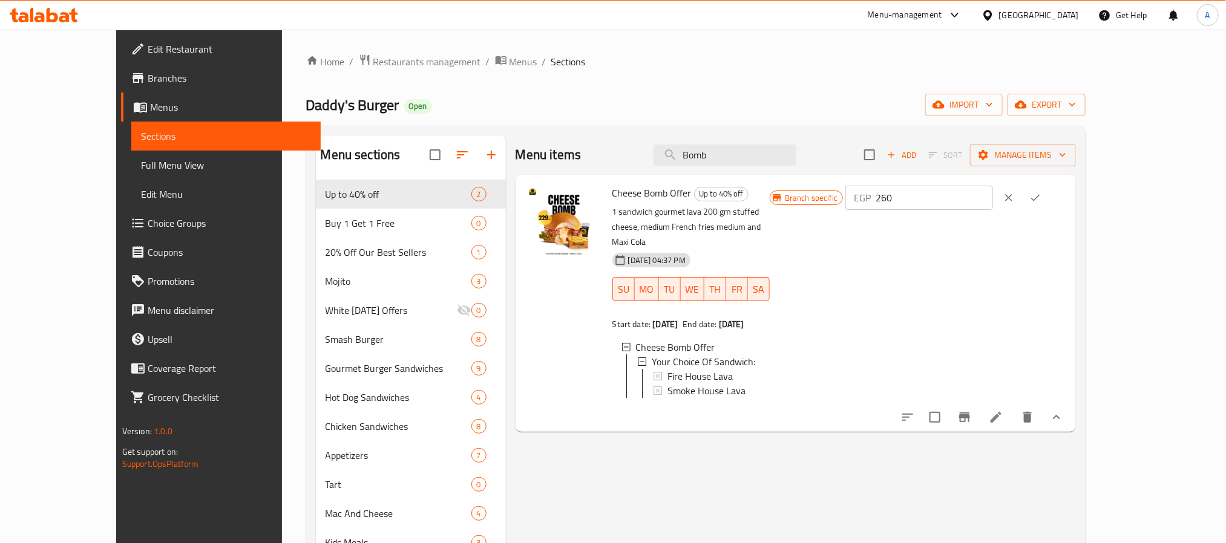
click at [992, 205] on input "260" at bounding box center [933, 198] width 117 height 24
click at [992, 196] on input "260" at bounding box center [933, 198] width 117 height 24
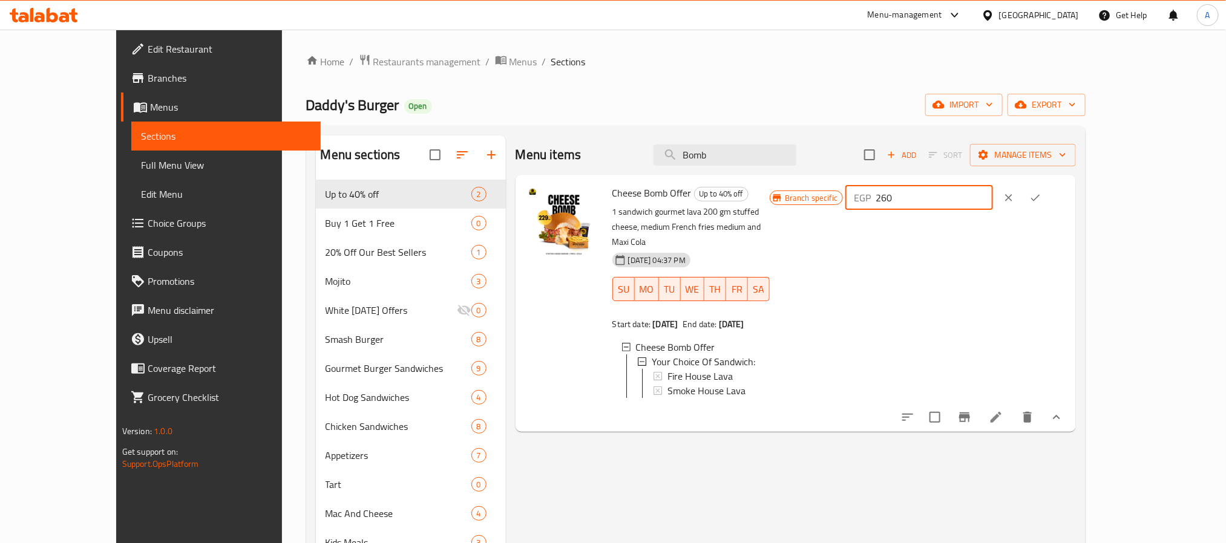
click at [992, 196] on input "260" at bounding box center [933, 198] width 117 height 24
paste input "94"
type input "294"
click at [1041, 193] on icon "ok" at bounding box center [1035, 198] width 12 height 12
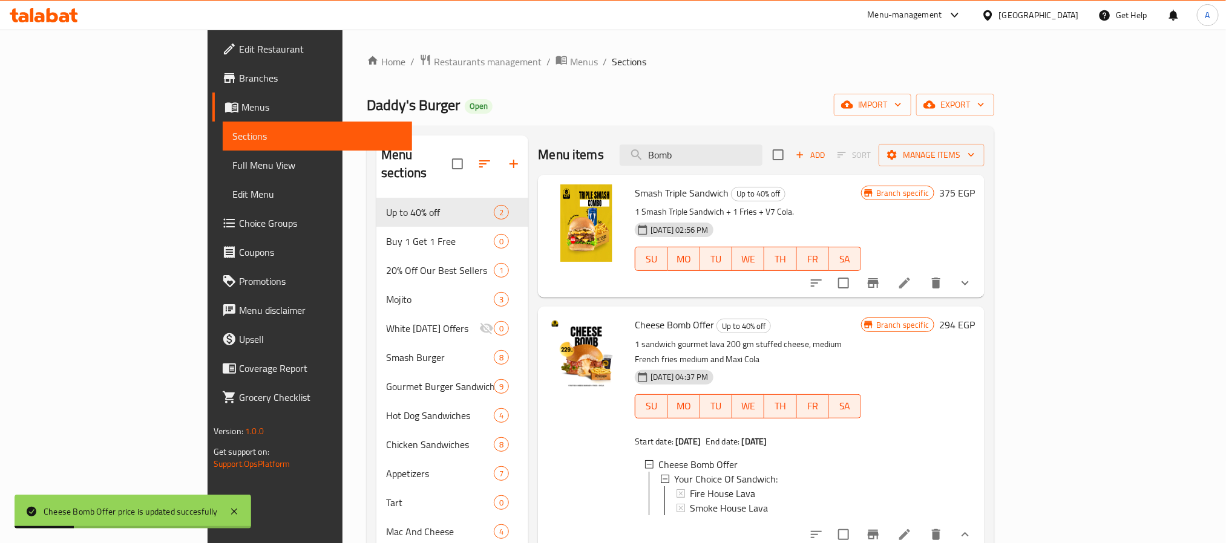
click at [975, 402] on div "Branch specific 294 EGP" at bounding box center [918, 427] width 114 height 223
click at [757, 158] on input "Bomb" at bounding box center [690, 155] width 143 height 21
drag, startPoint x: 811, startPoint y: 83, endPoint x: 795, endPoint y: 114, distance: 34.9
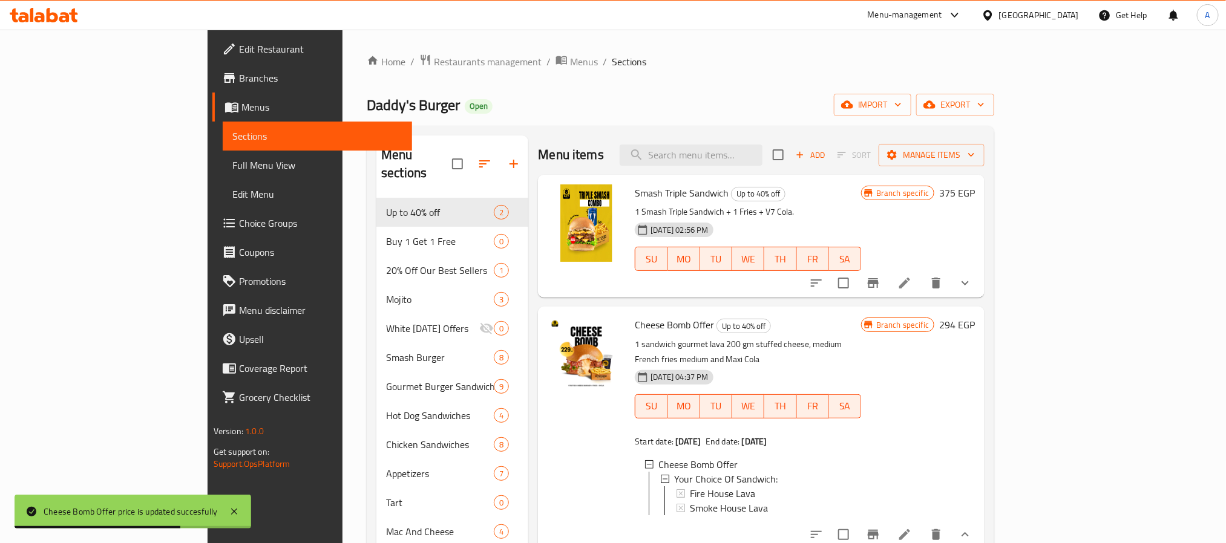
click at [811, 82] on div "Home / Restaurants management / Menus / Sections Daddy's Burger Open import exp…" at bounding box center [680, 438] width 627 height 768
click at [752, 182] on div "Smash Triple Sandwich Up to 40% off 1 Smash Triple Sandwich + 1 Fries + V7 Cola…" at bounding box center [748, 236] width 236 height 113
click at [762, 160] on input "search" at bounding box center [690, 155] width 143 height 21
paste input "Bomb"
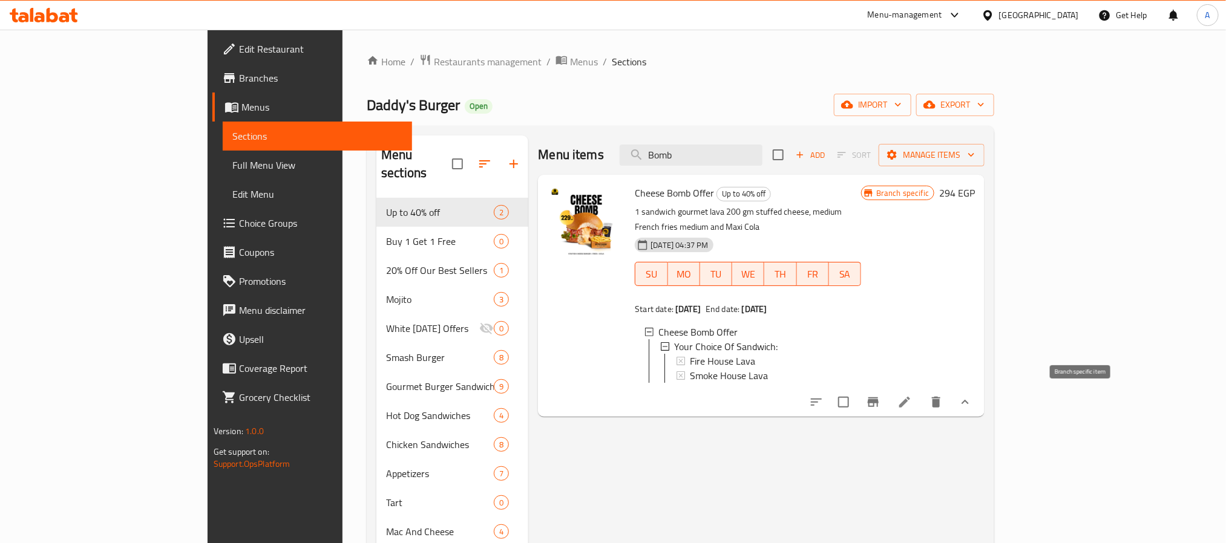
type input "Bomb"
click at [878, 402] on icon "Branch-specific-item" at bounding box center [872, 402] width 11 height 10
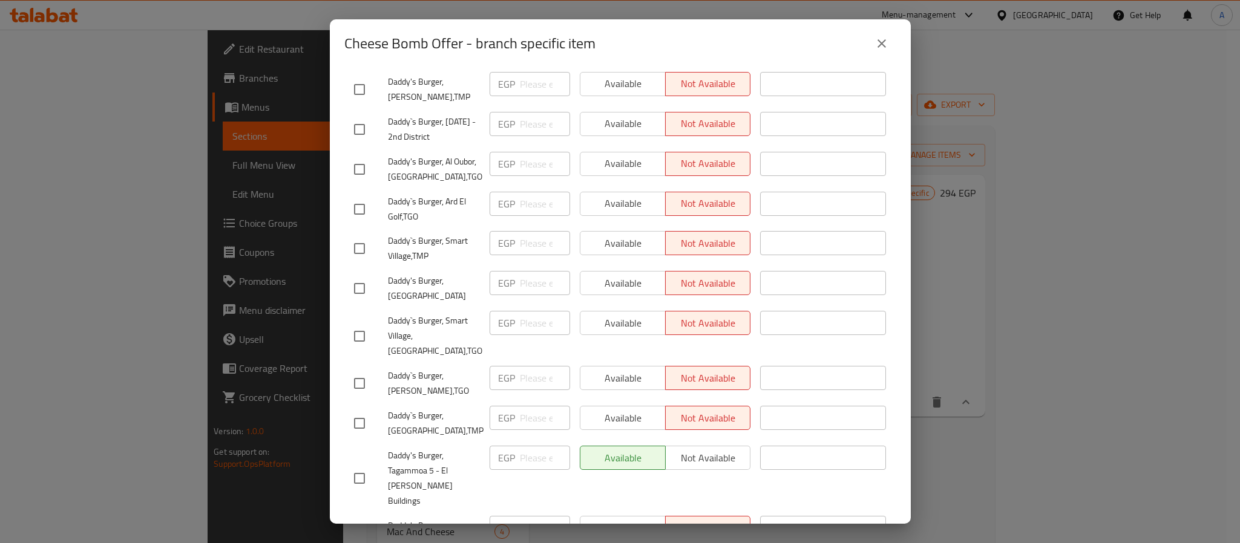
scroll to position [1175, 0]
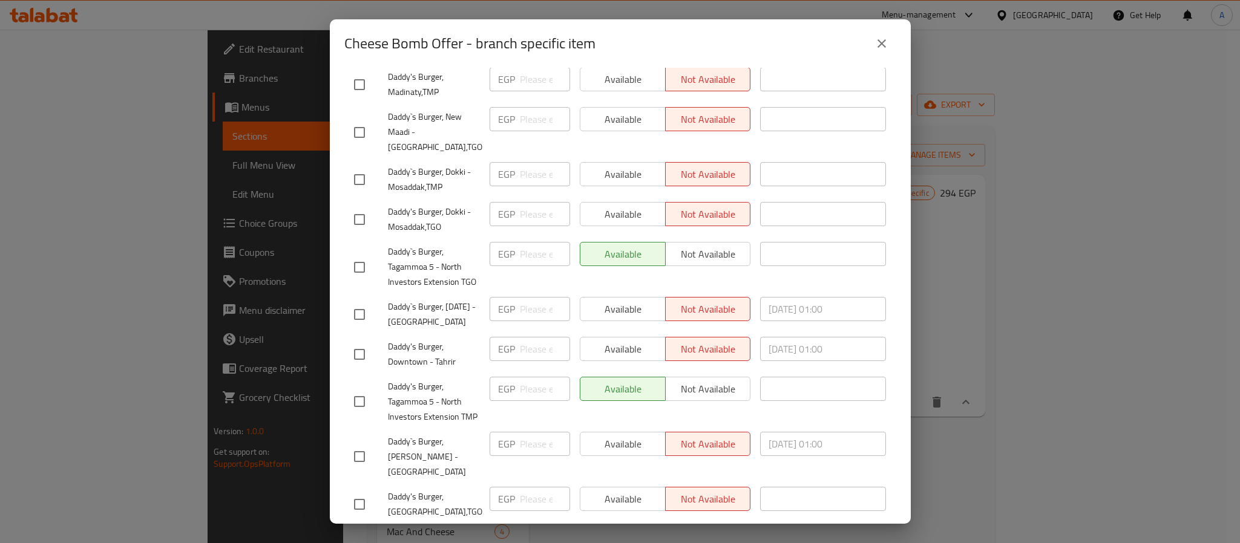
click at [858, 53] on div "Cheese Bomb Offer - branch specific item" at bounding box center [620, 43] width 552 height 29
click at [892, 44] on button "close" at bounding box center [881, 43] width 29 height 29
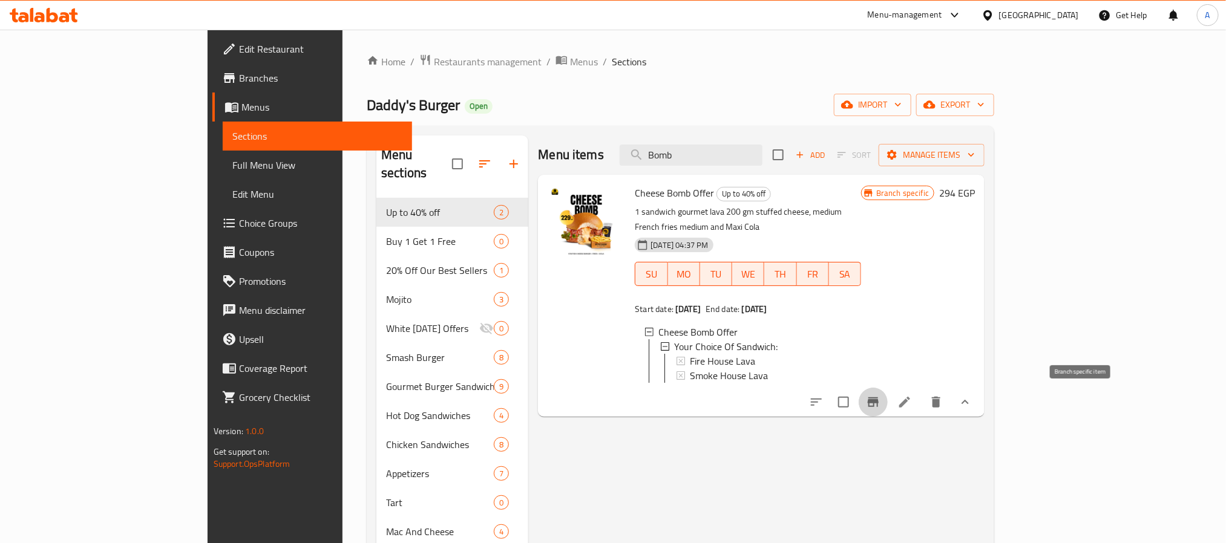
click at [880, 407] on icon "Branch-specific-item" at bounding box center [873, 402] width 15 height 15
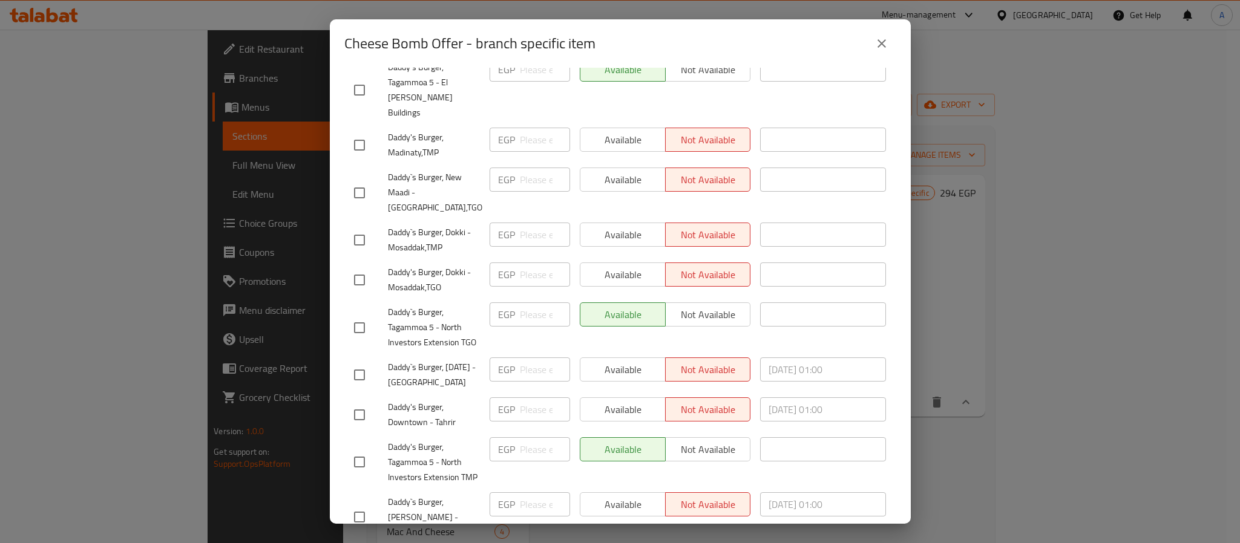
scroll to position [1084, 0]
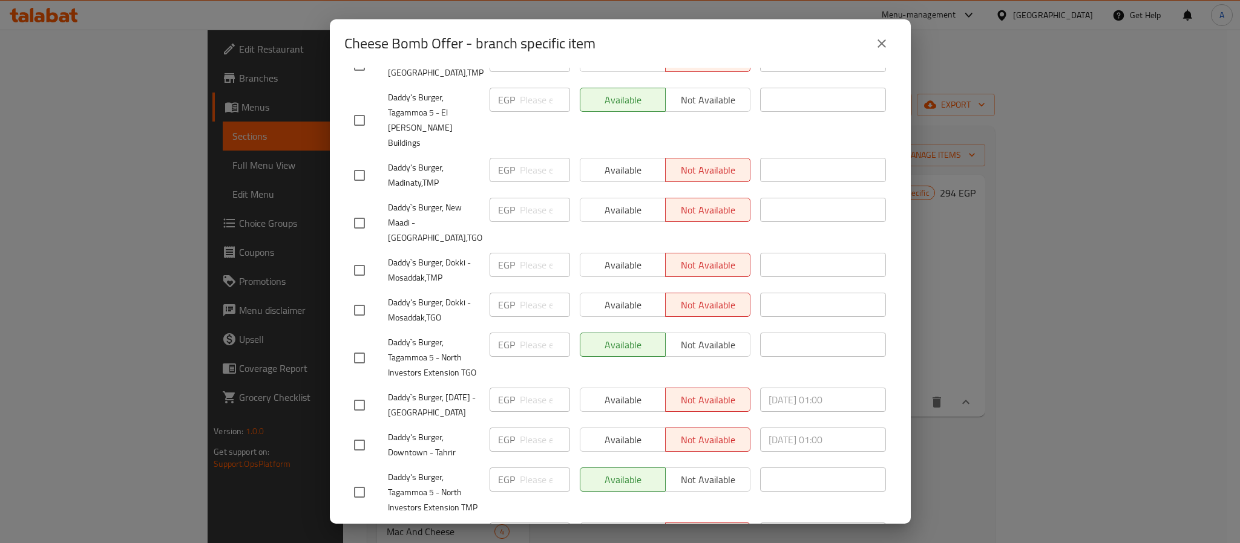
click at [877, 42] on icon "close" at bounding box center [881, 43] width 15 height 15
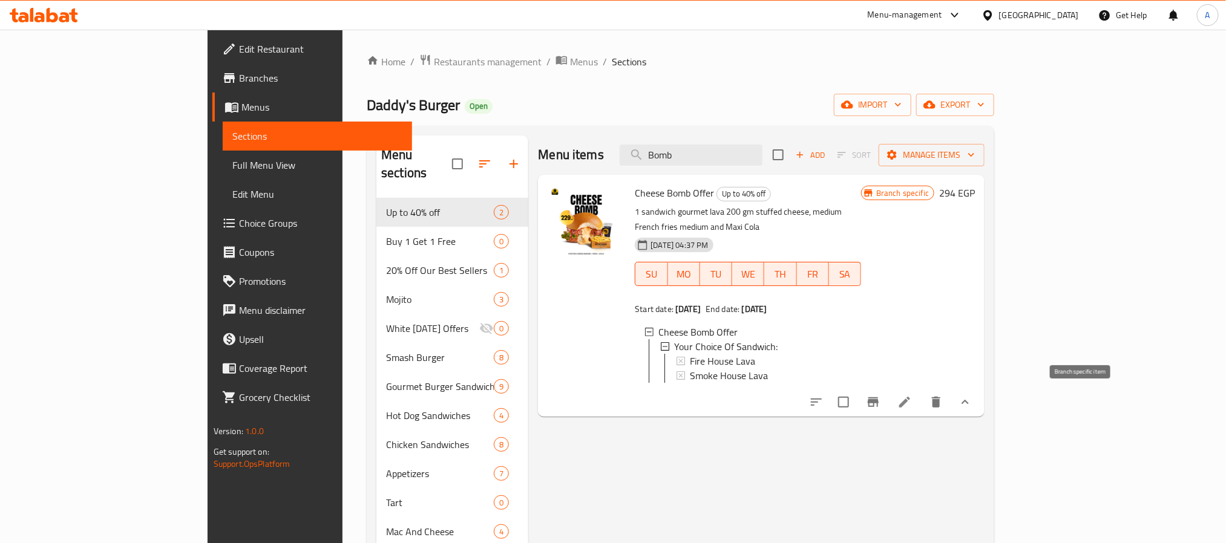
click at [880, 408] on icon "Branch-specific-item" at bounding box center [873, 402] width 15 height 15
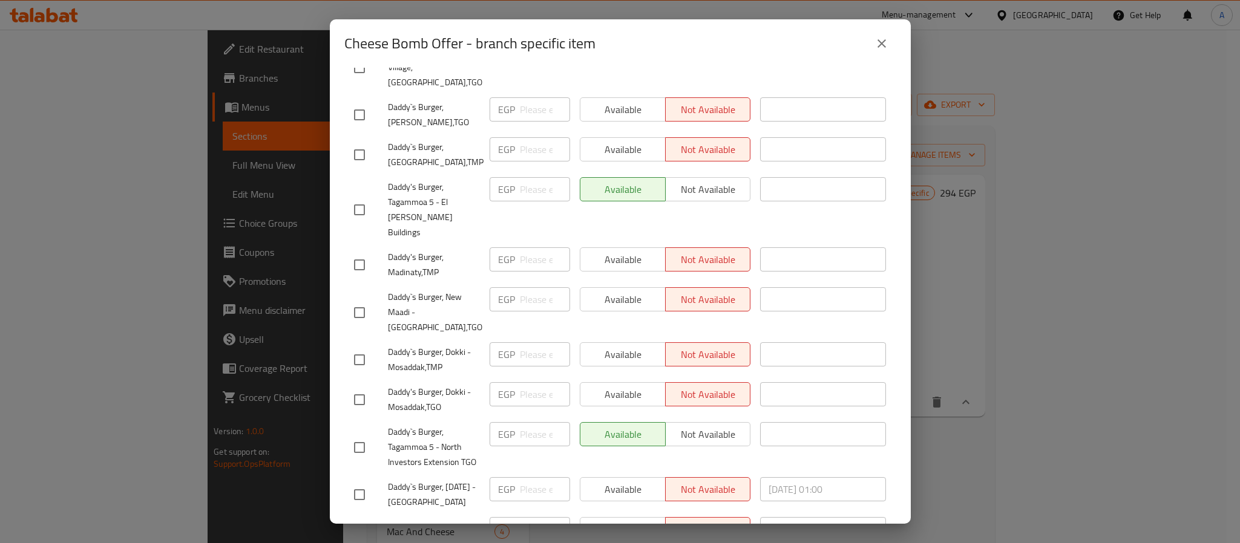
scroll to position [998, 0]
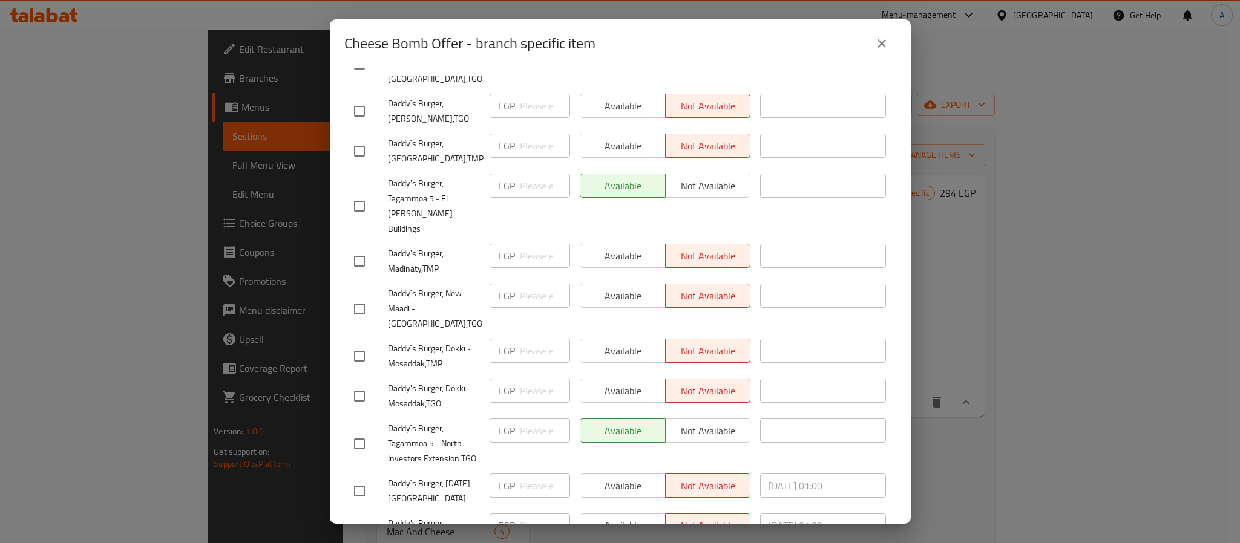
click at [445, 414] on div "Daddy`s Burger, Tagammoa 5 - North Investors Extension TGO" at bounding box center [417, 444] width 136 height 60
click at [422, 341] on span "Daddy`s Burger, Dokki - Mosaddak,TMP" at bounding box center [434, 356] width 92 height 30
copy span "Daddy`s Burger, Dokki - Mosaddak,TMP"
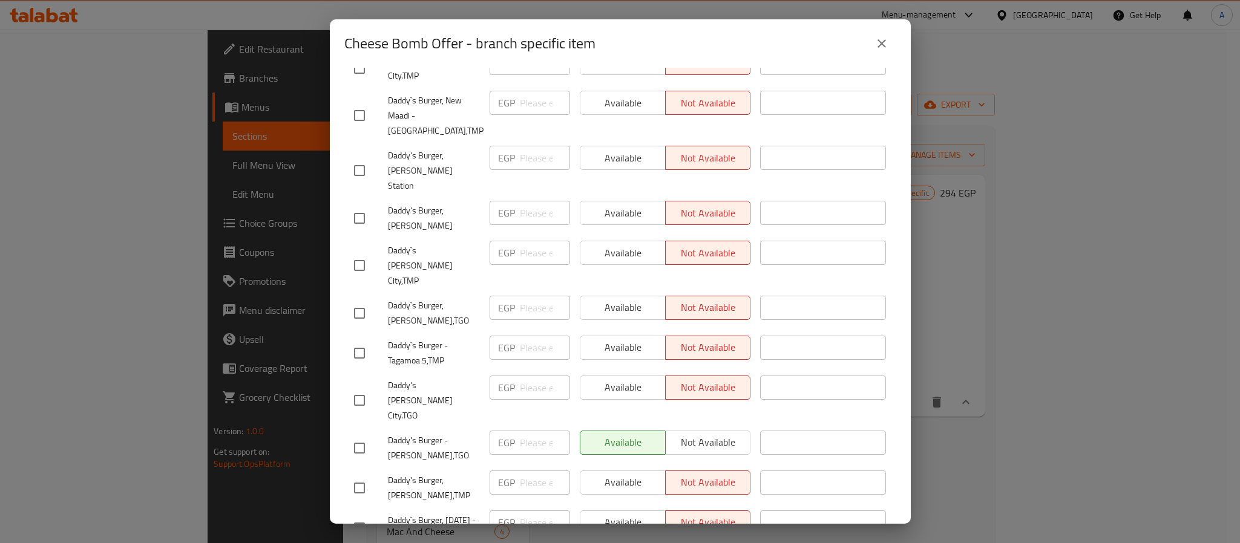
scroll to position [358, 0]
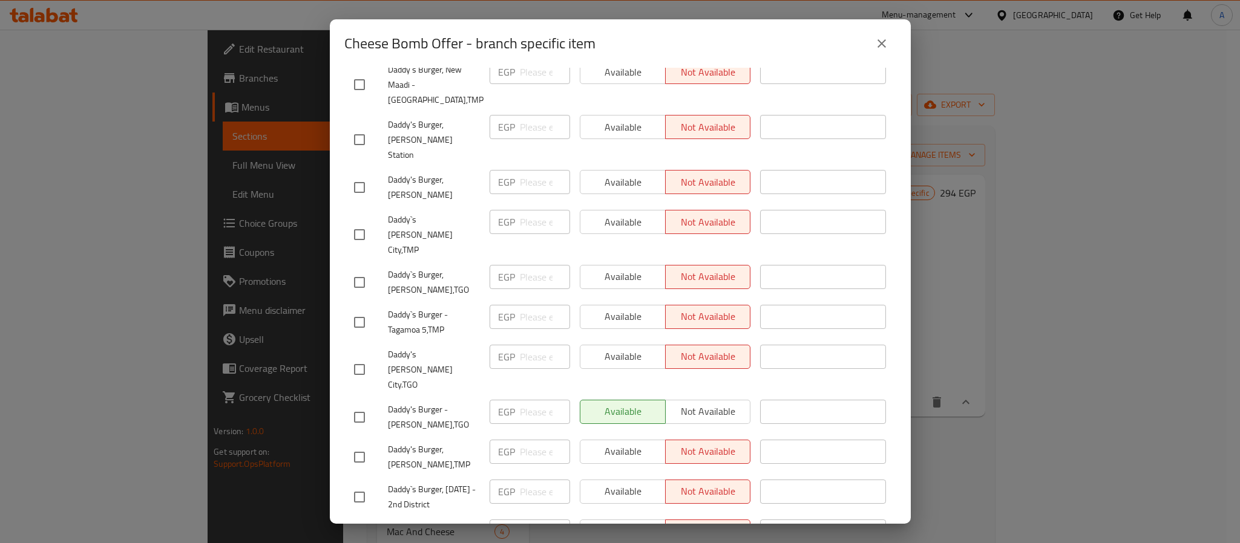
click at [439, 402] on span "Daddy's Burger - [PERSON_NAME],TGO" at bounding box center [434, 417] width 92 height 30
copy span "Daddy's Burger - [PERSON_NAME],TGO"
click at [351, 42] on h2 "Cheese Bomb Offer - branch specific item" at bounding box center [469, 43] width 251 height 19
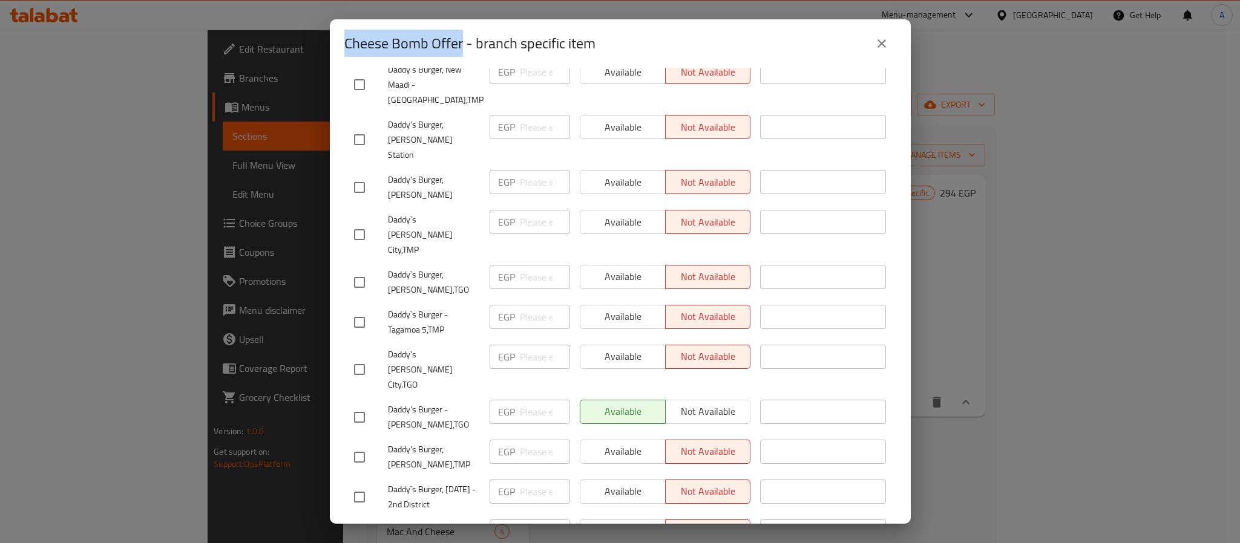
drag, startPoint x: 351, startPoint y: 42, endPoint x: 443, endPoint y: 51, distance: 92.5
click at [443, 51] on h2 "Cheese Bomb Offer - branch specific item" at bounding box center [469, 43] width 251 height 19
copy h2 "Cheese Bomb Offer"
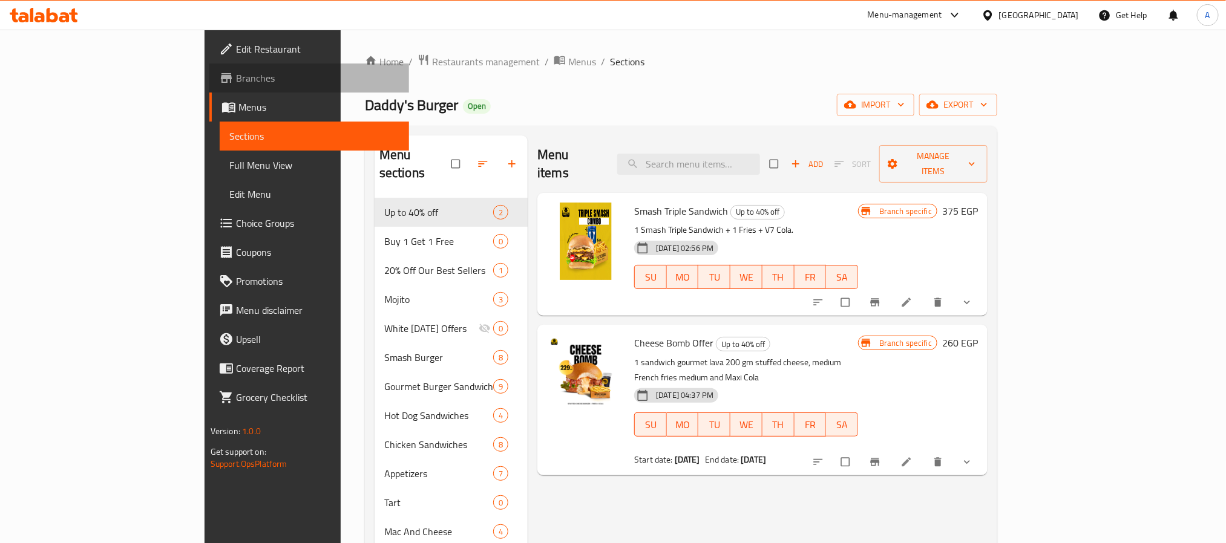
click at [236, 73] on span "Branches" at bounding box center [317, 78] width 163 height 15
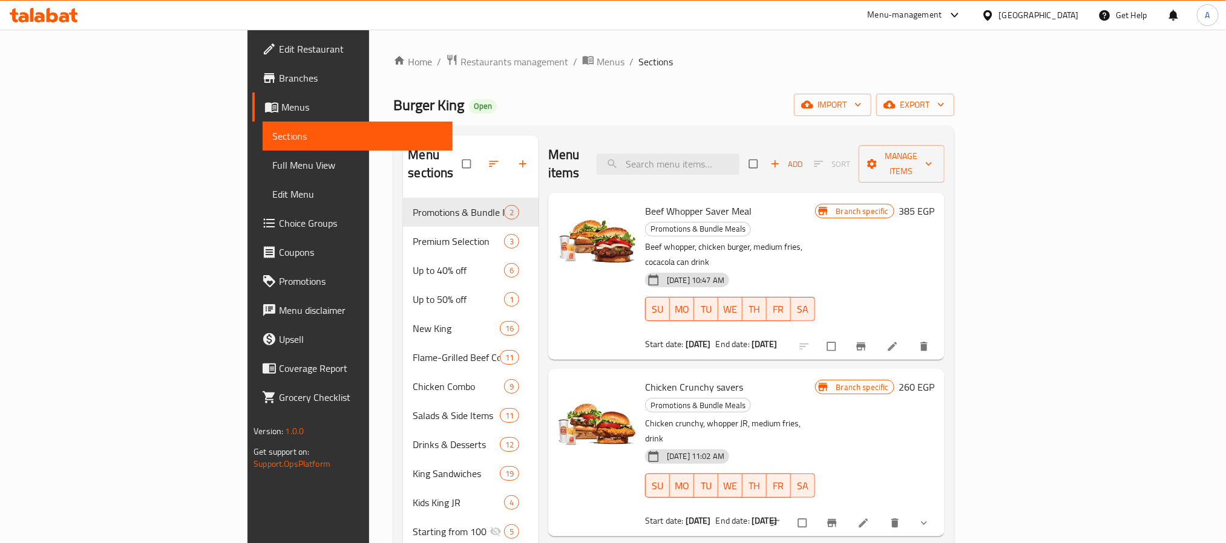
click at [67, 15] on icon at bounding box center [64, 17] width 10 height 10
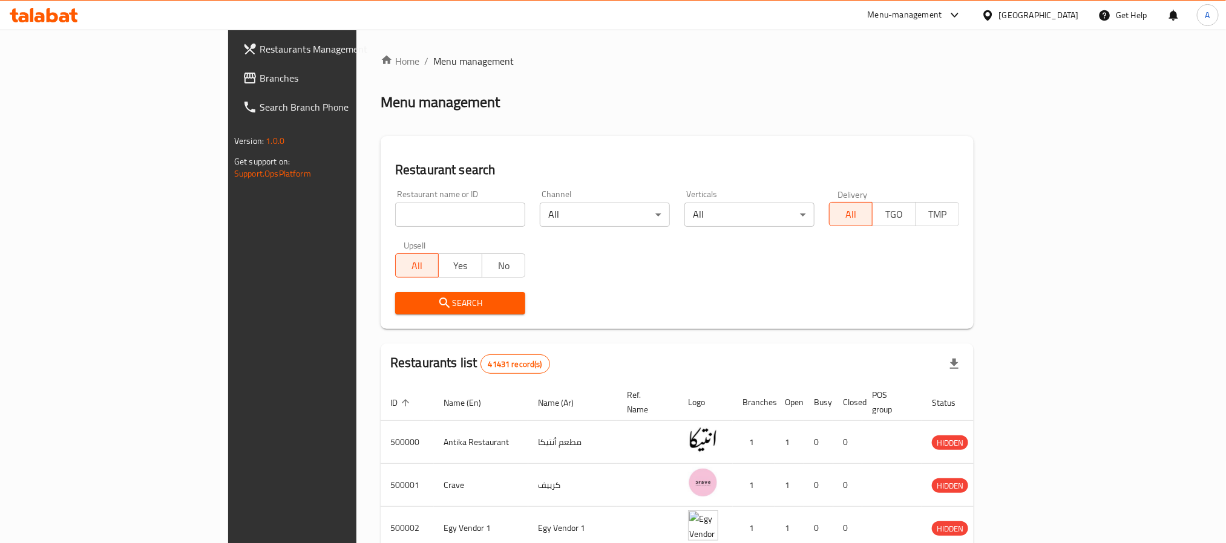
click at [73, 16] on icon at bounding box center [73, 15] width 8 height 14
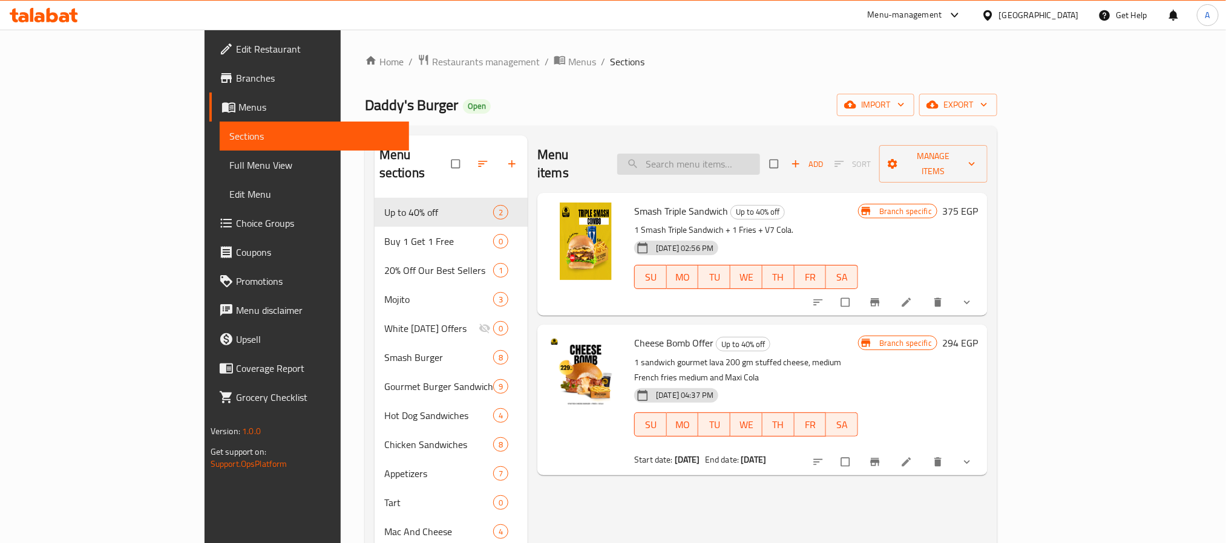
click at [757, 162] on input "search" at bounding box center [688, 164] width 143 height 21
paste input "Cheese Bomb Offer"
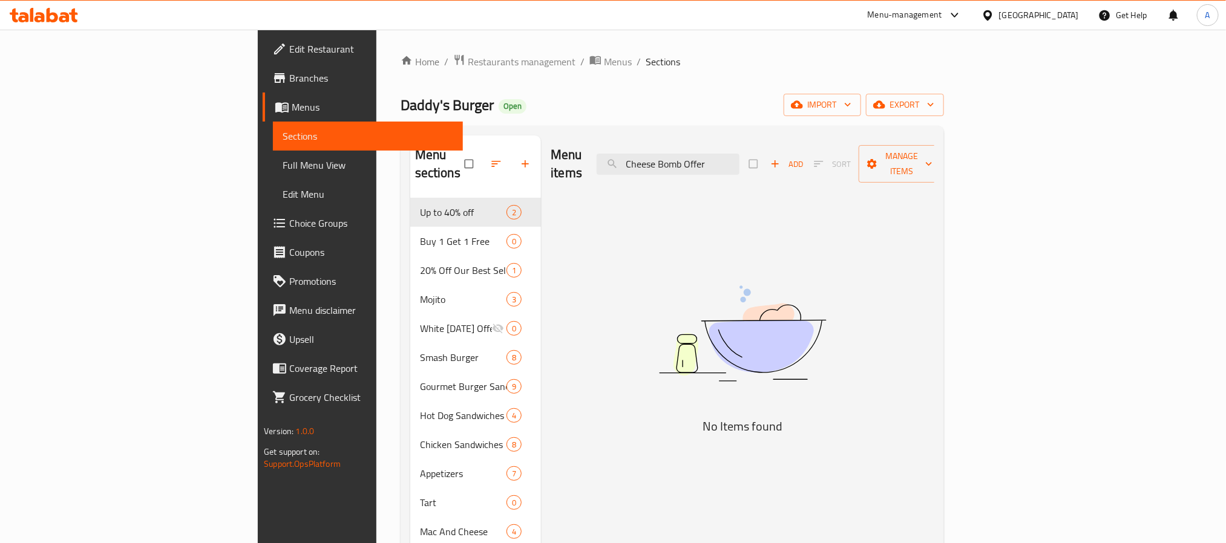
drag, startPoint x: 850, startPoint y: 162, endPoint x: 842, endPoint y: 166, distance: 8.7
click at [849, 162] on div "Menu items Cheese Bomb Offer Add Sort Manage items" at bounding box center [742, 164] width 384 height 57
click at [739, 162] on input "Cheese Bomb Offer" at bounding box center [667, 164] width 143 height 21
click at [739, 155] on input "Cheese Bomb" at bounding box center [667, 164] width 143 height 21
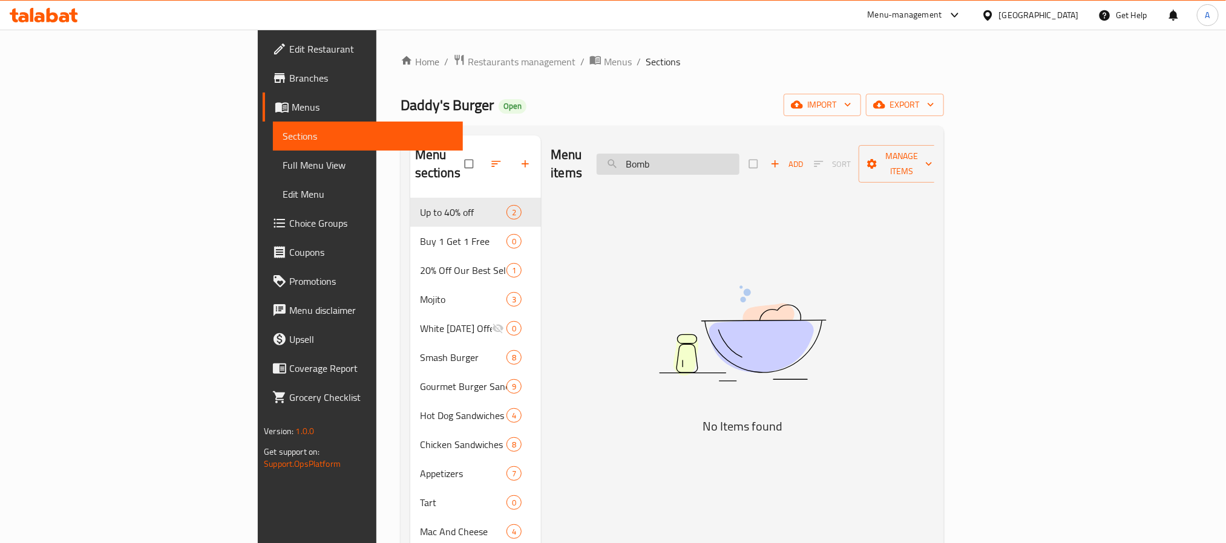
click at [739, 158] on input "Bomb" at bounding box center [667, 164] width 143 height 21
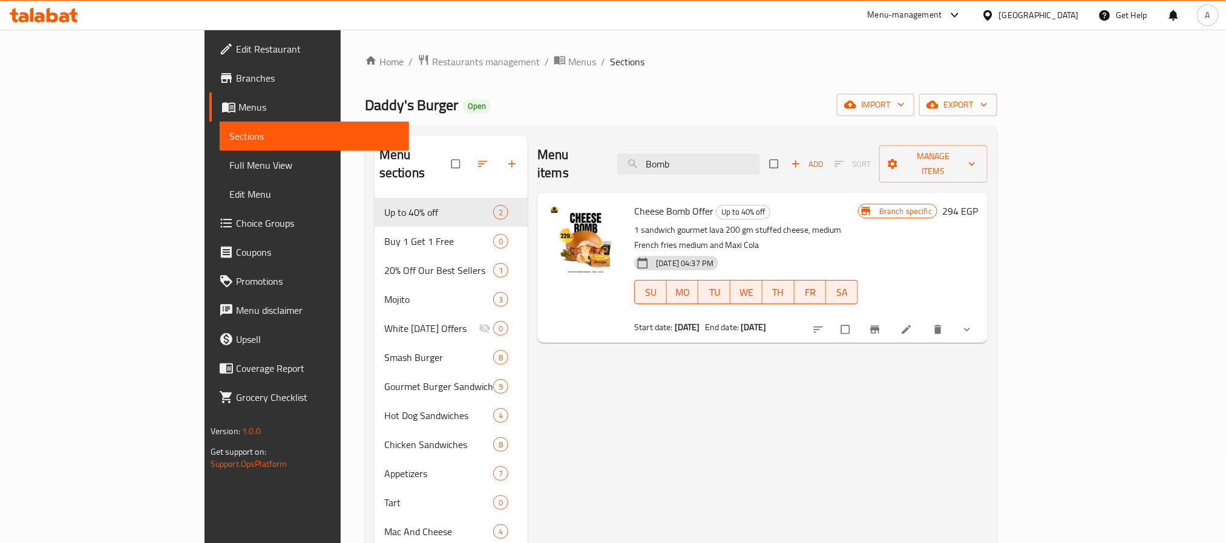
type input "Bomb"
click at [880, 326] on icon "Branch-specific-item" at bounding box center [875, 330] width 9 height 8
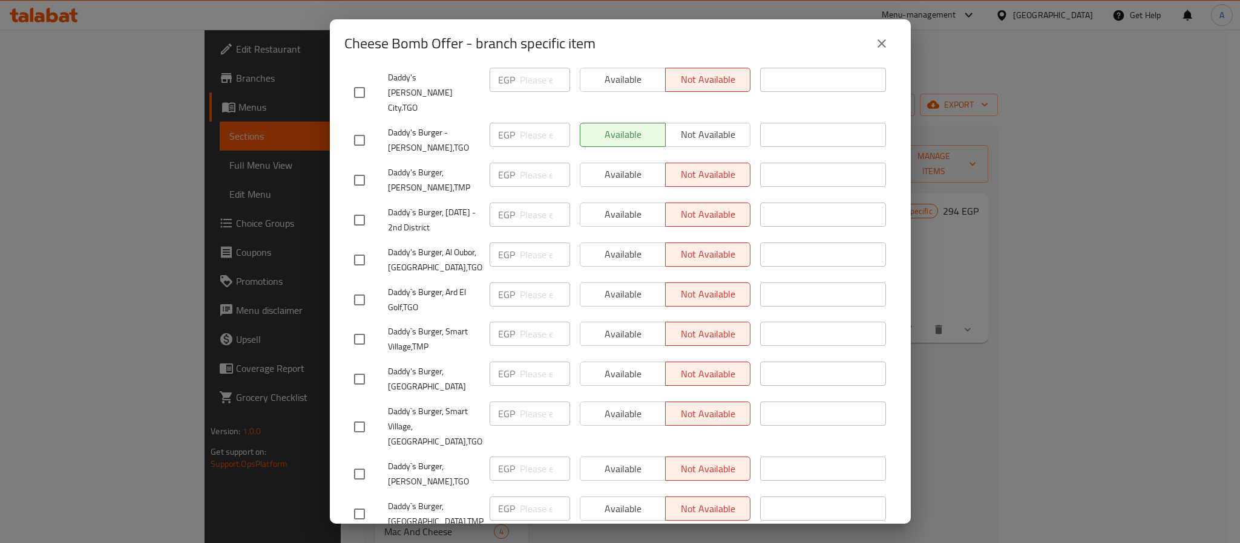
scroll to position [1175, 0]
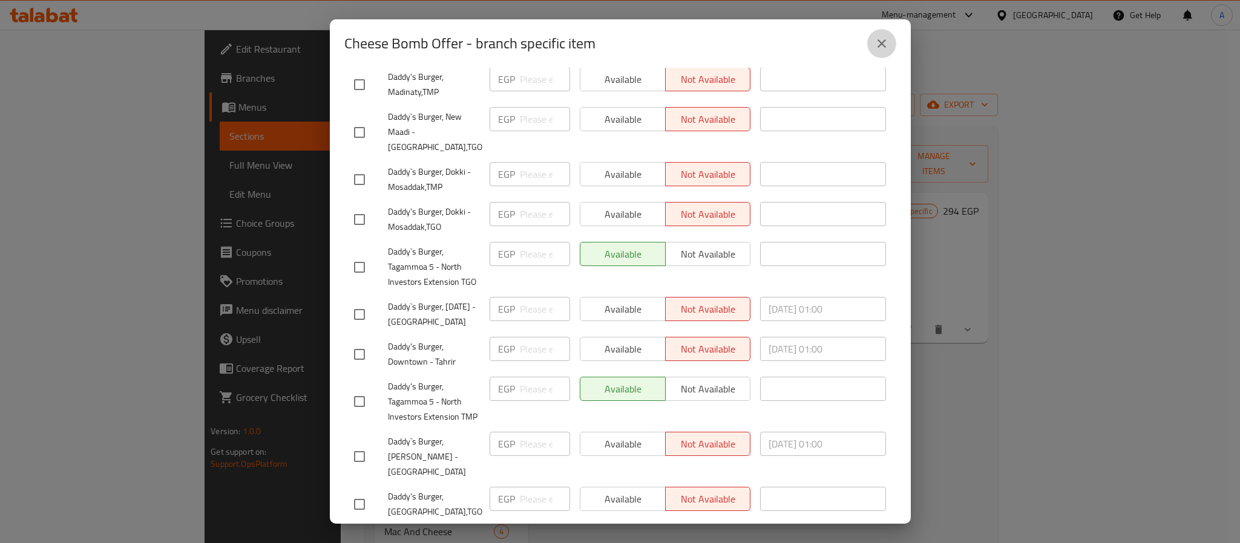
click at [883, 44] on icon "close" at bounding box center [881, 43] width 15 height 15
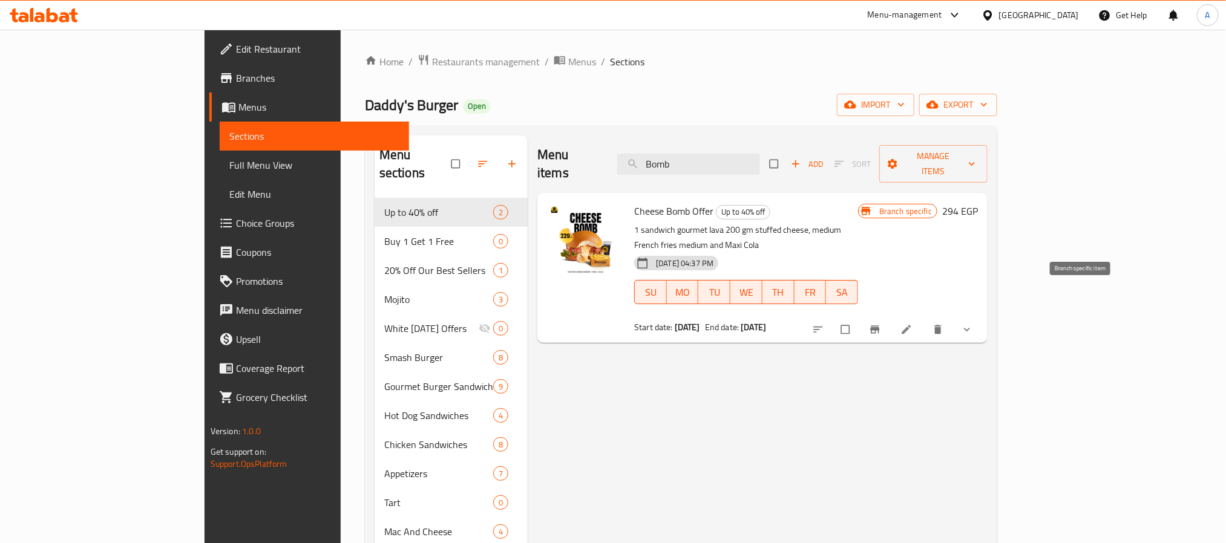
click at [881, 324] on icon "Branch-specific-item" at bounding box center [875, 330] width 12 height 12
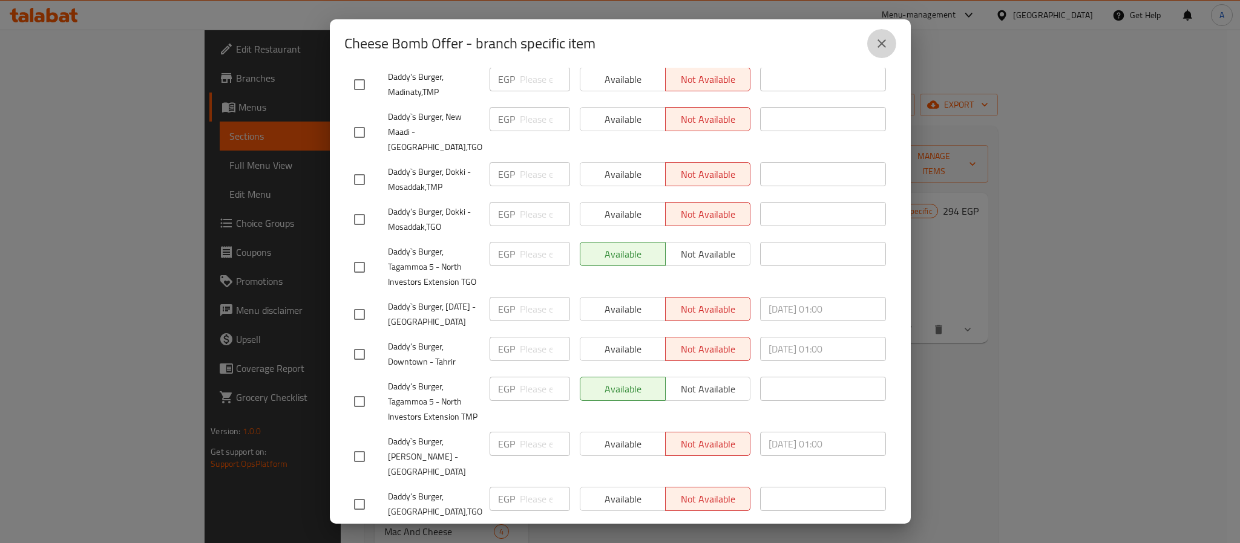
click at [886, 41] on icon "close" at bounding box center [881, 43] width 15 height 15
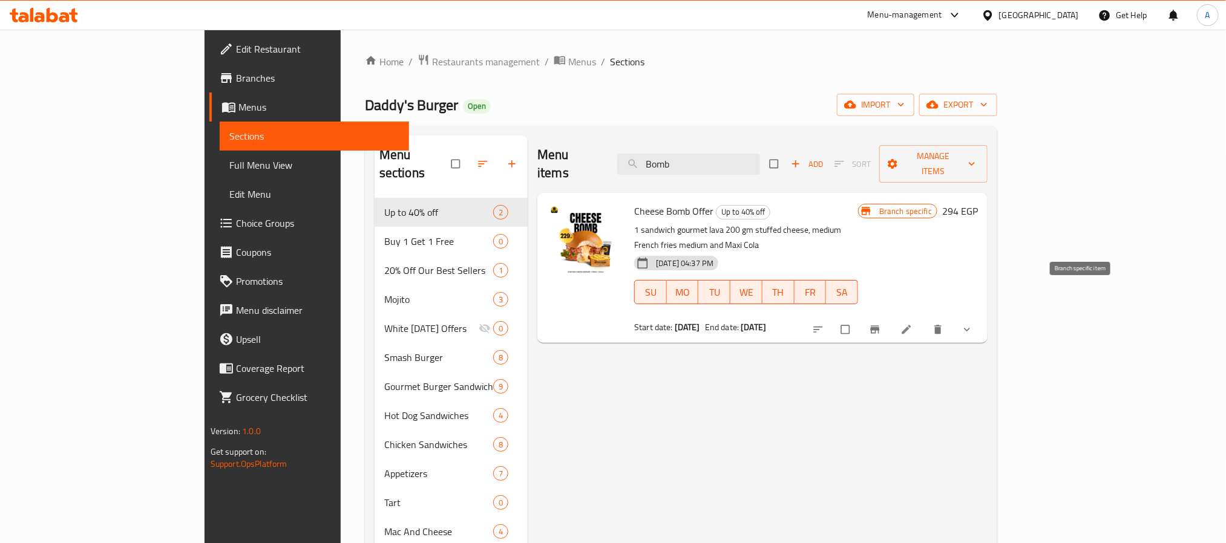
click at [881, 324] on icon "Branch-specific-item" at bounding box center [875, 330] width 12 height 12
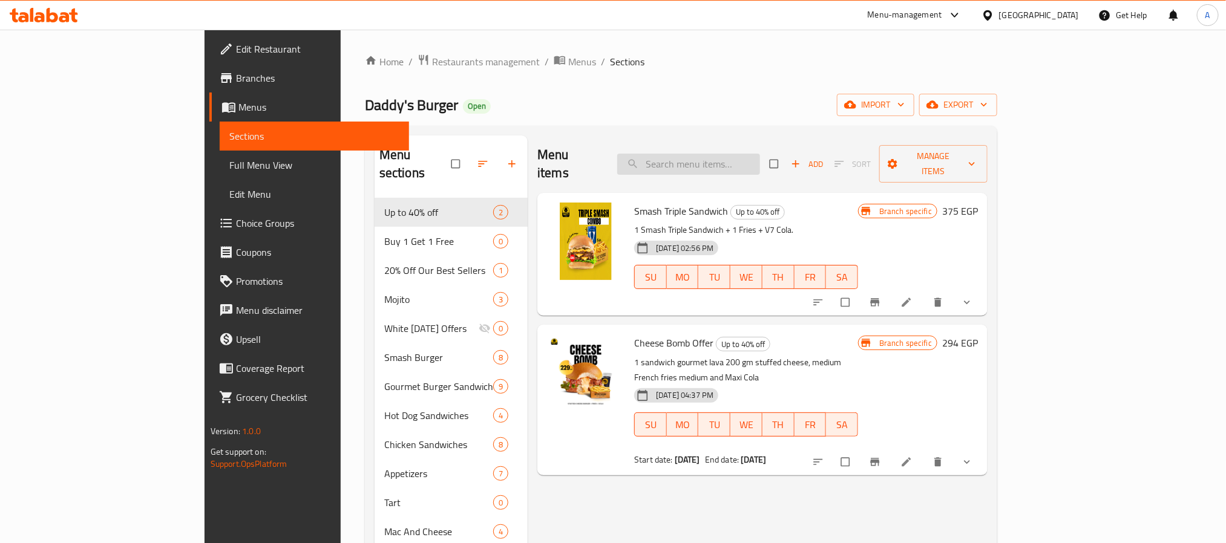
click at [760, 165] on input "search" at bounding box center [688, 164] width 143 height 21
paste input "bom"
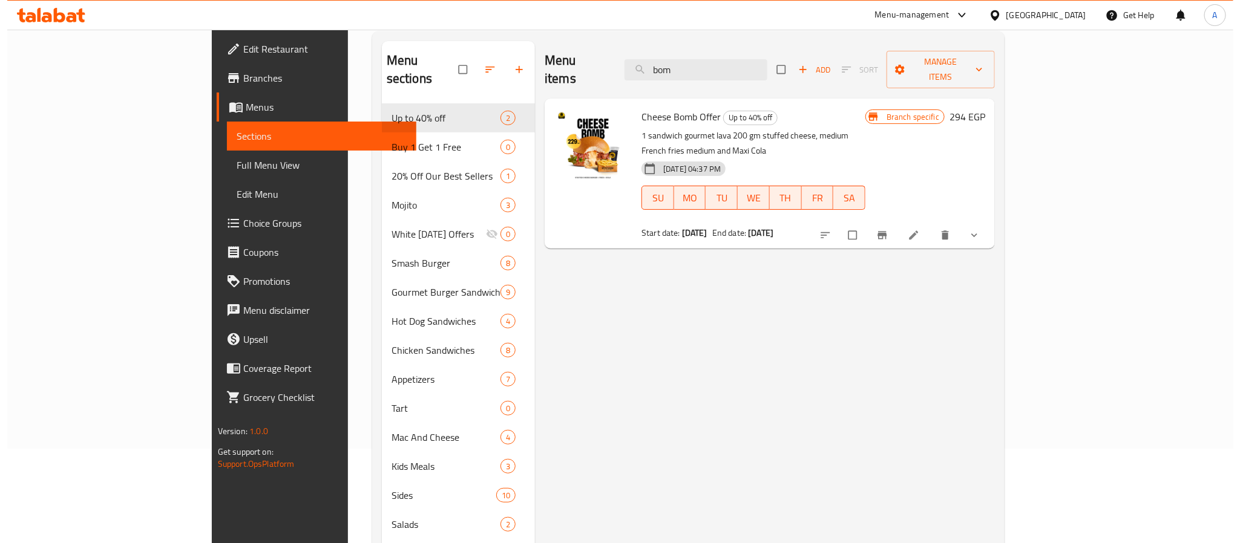
scroll to position [181, 0]
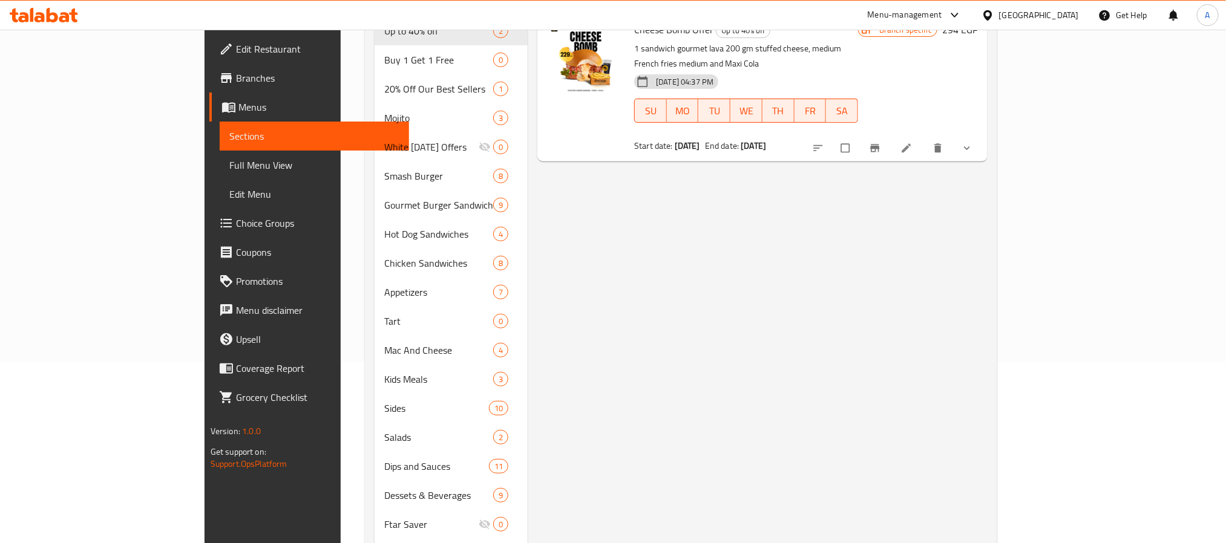
type input "bom"
click at [890, 135] on button "Branch-specific-item" at bounding box center [875, 148] width 29 height 27
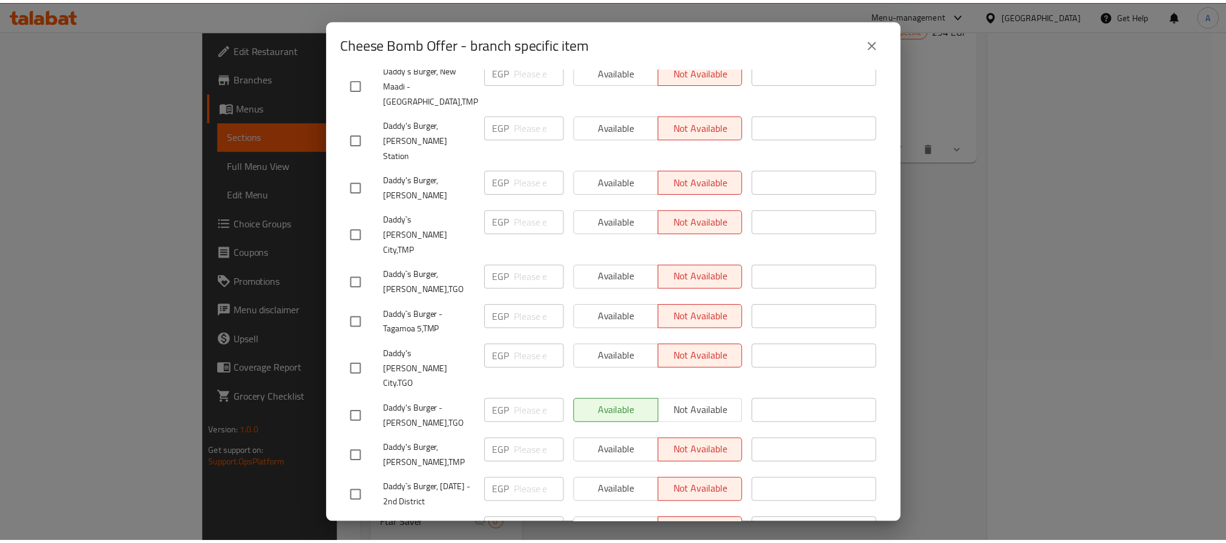
scroll to position [0, 0]
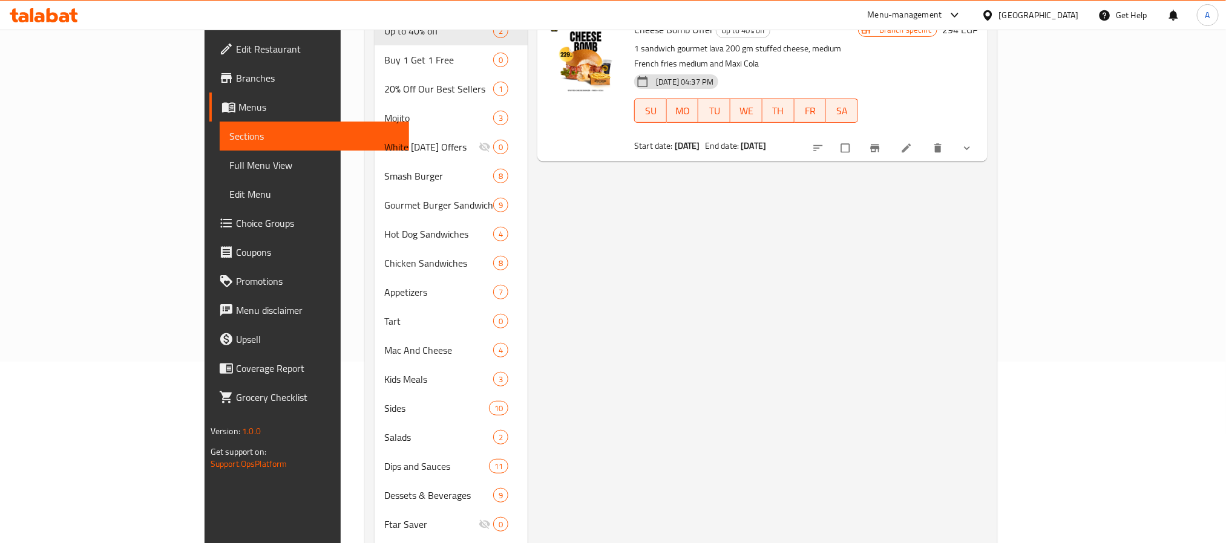
click at [987, 350] on div "Menu items bom Add Sort Manage items Cheese Bomb Offer Up to 40% off 1 sandwich…" at bounding box center [758, 292] width 460 height 677
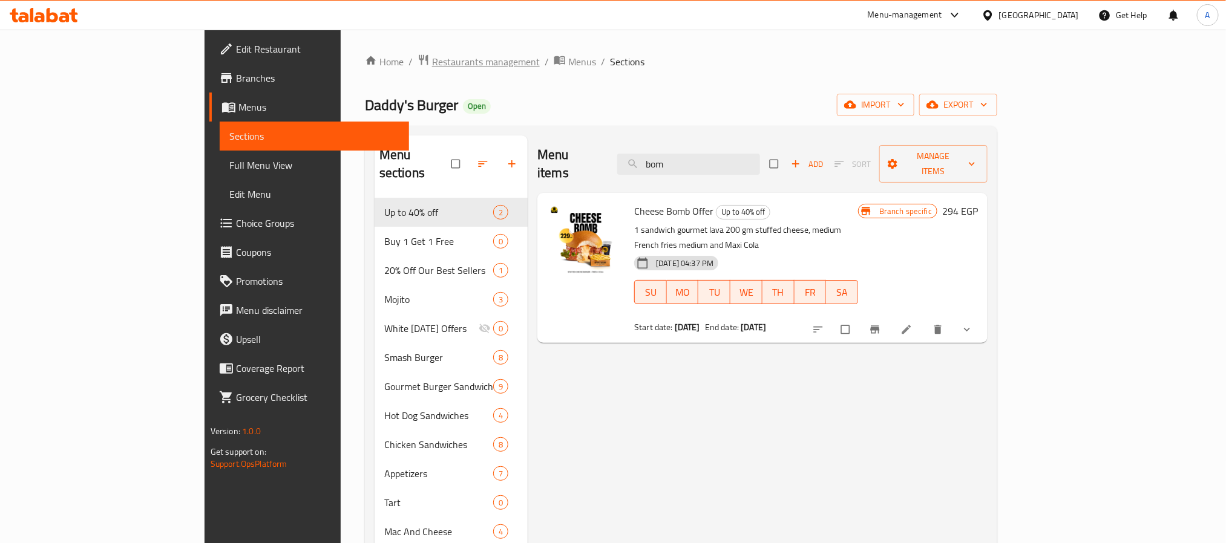
click at [432, 64] on span "Restaurants management" at bounding box center [486, 61] width 108 height 15
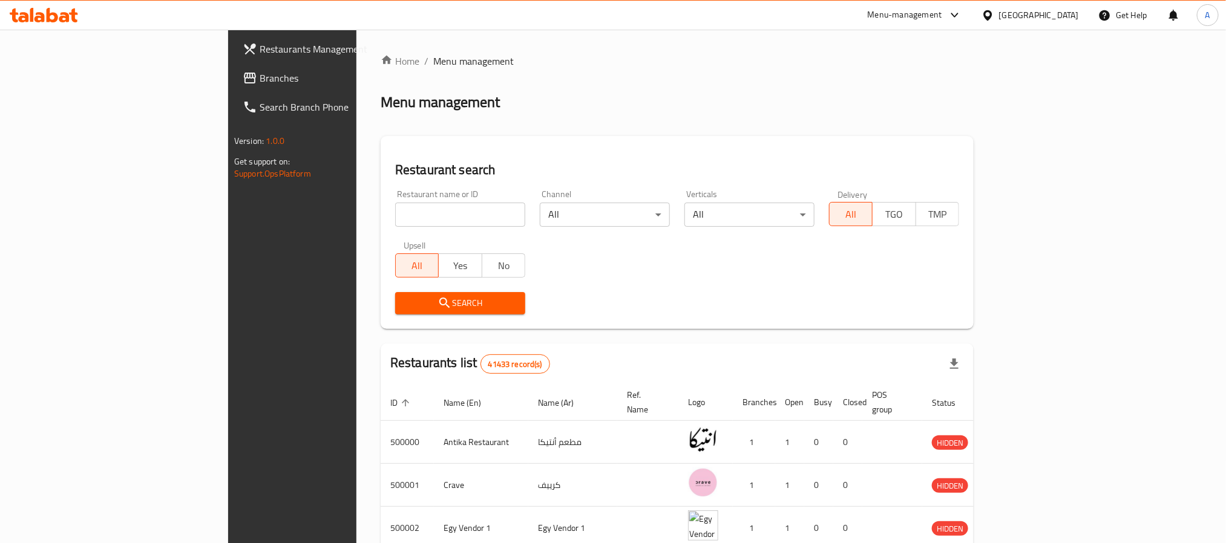
click at [381, 218] on div "Home / Menu management Menu management Restaurant search Restaurant name or ID …" at bounding box center [677, 453] width 593 height 799
click at [395, 217] on input "search" at bounding box center [460, 215] width 130 height 24
paste input "684651"
type input "684651"
click button "Search" at bounding box center [460, 303] width 130 height 22
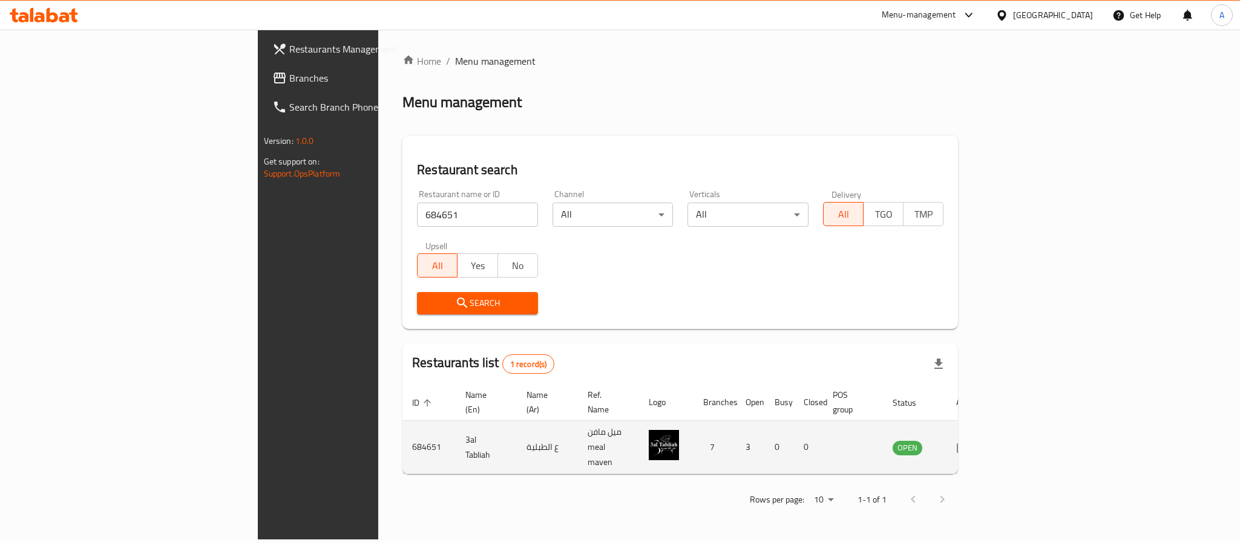
click at [988, 423] on td "enhanced table" at bounding box center [967, 447] width 42 height 53
click at [970, 443] on icon "enhanced table" at bounding box center [962, 448] width 13 height 10
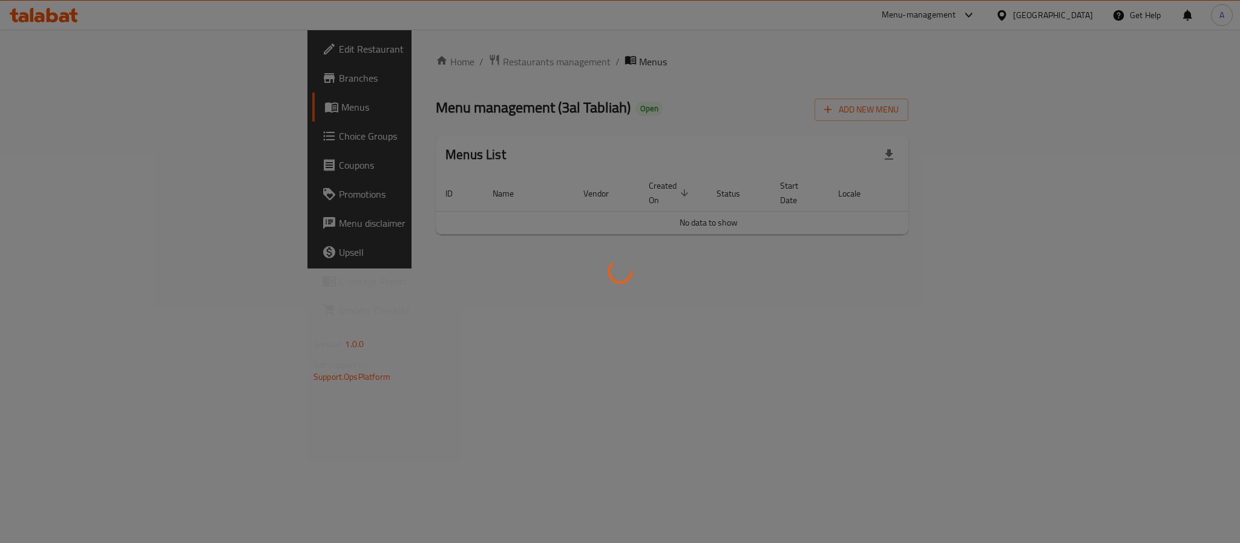
click at [53, 80] on div at bounding box center [620, 271] width 1240 height 543
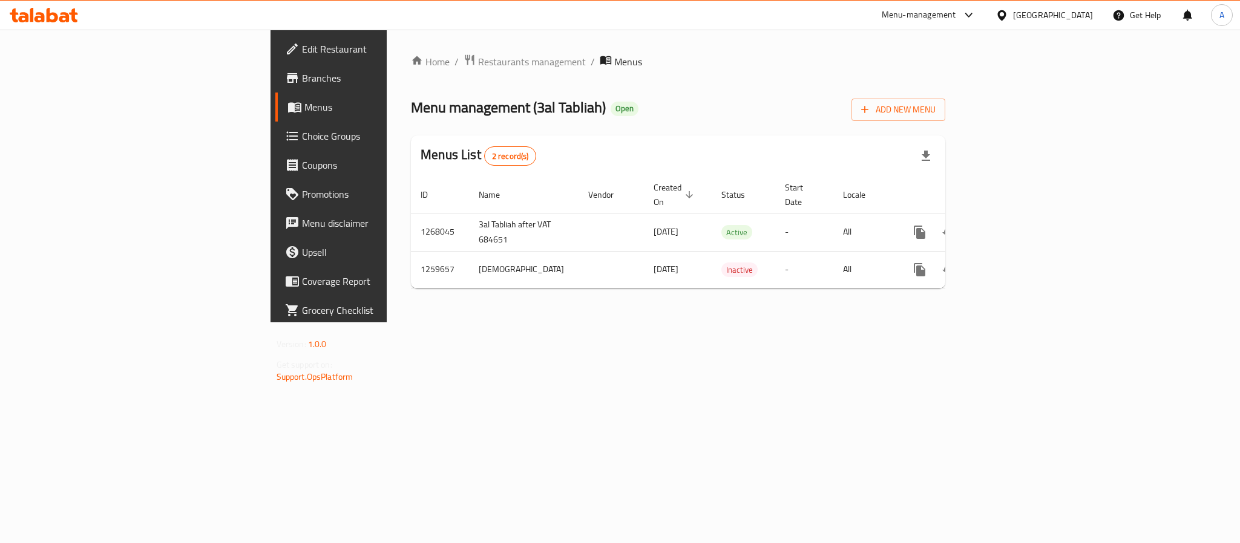
click at [302, 79] on span "Branches" at bounding box center [385, 78] width 166 height 15
